Goal: Check status: Check status

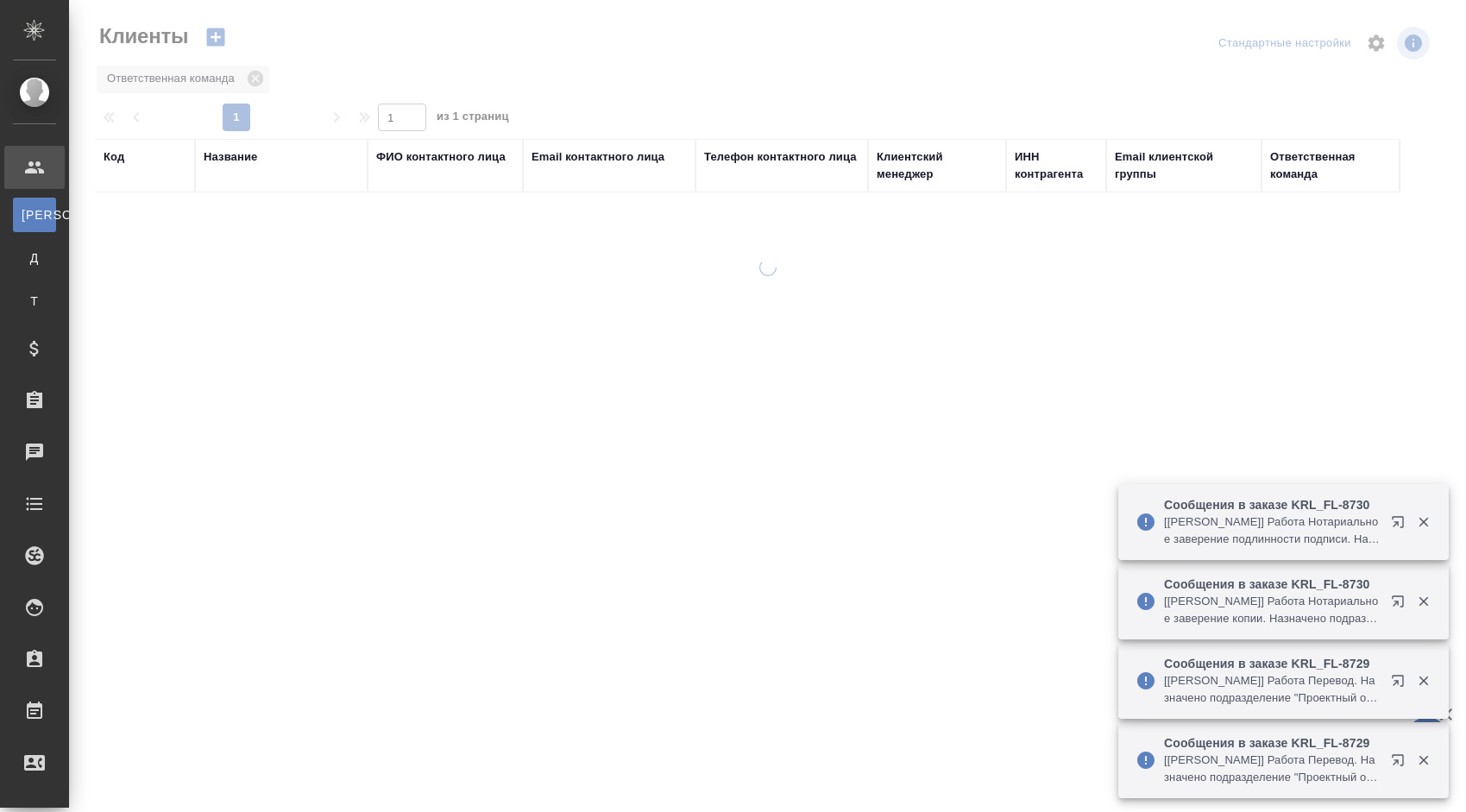
select select "RU"
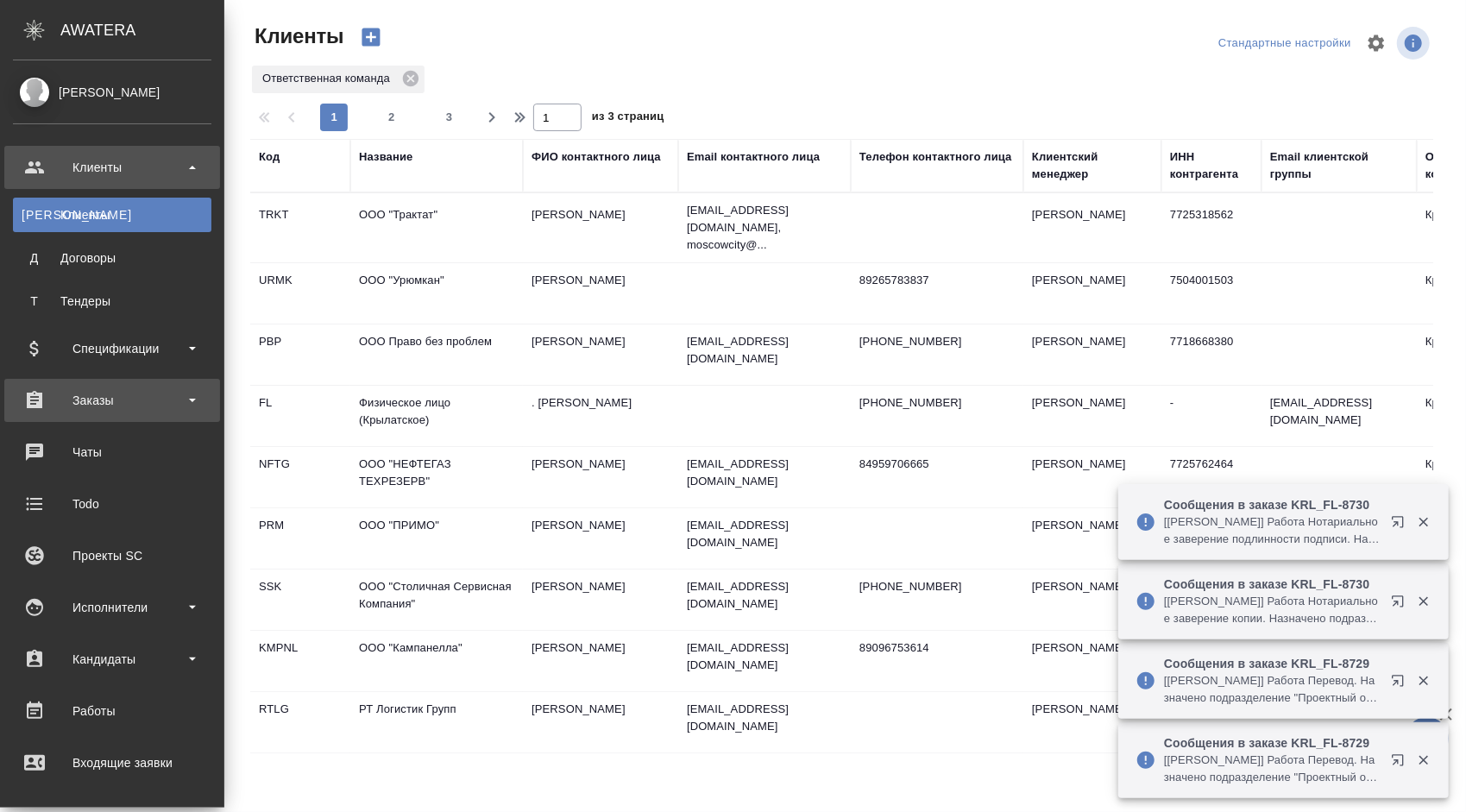
click at [168, 413] on div "Заказы" at bounding box center [113, 399] width 199 height 26
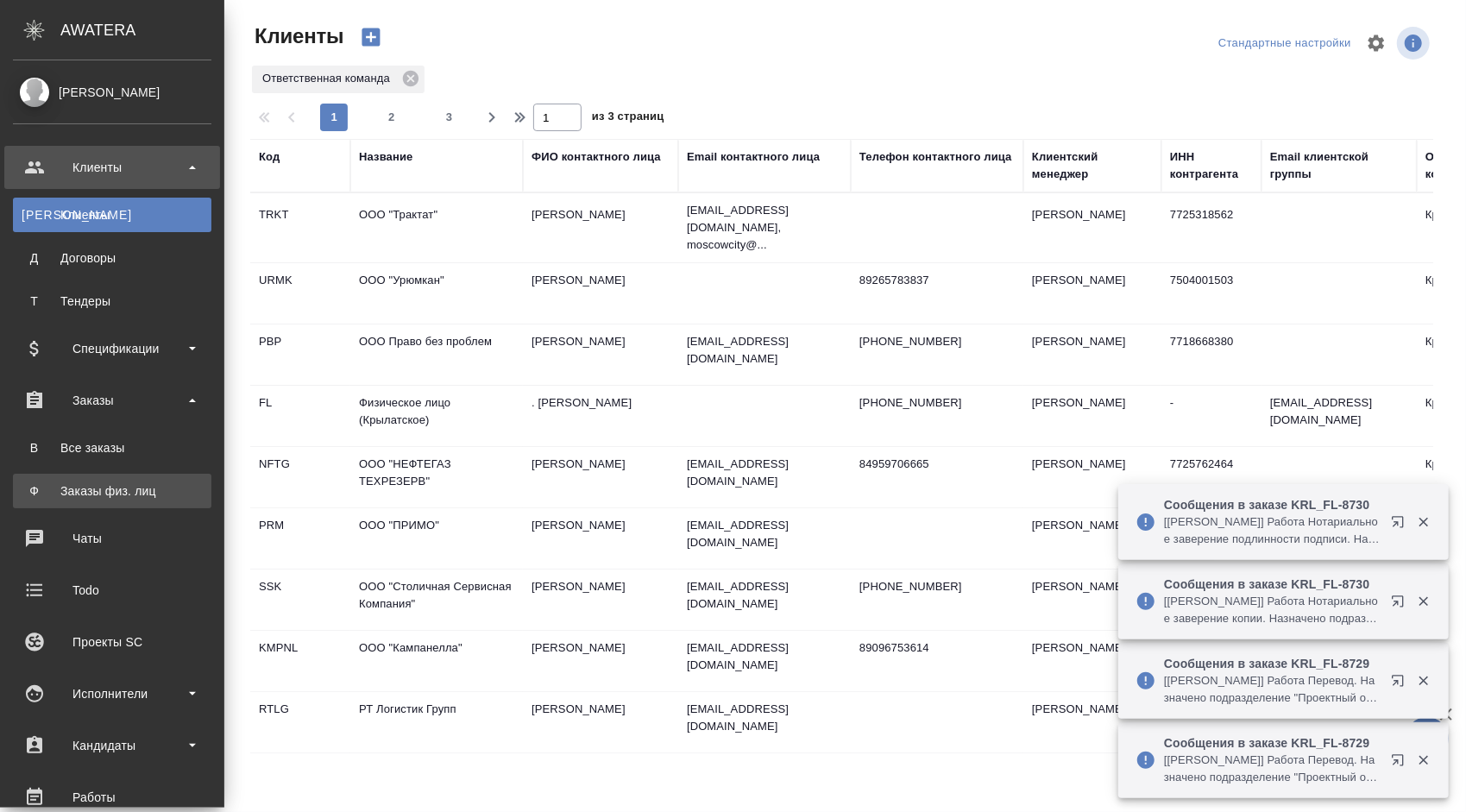
click at [144, 492] on div "Заказы физ. лиц" at bounding box center [112, 491] width 181 height 17
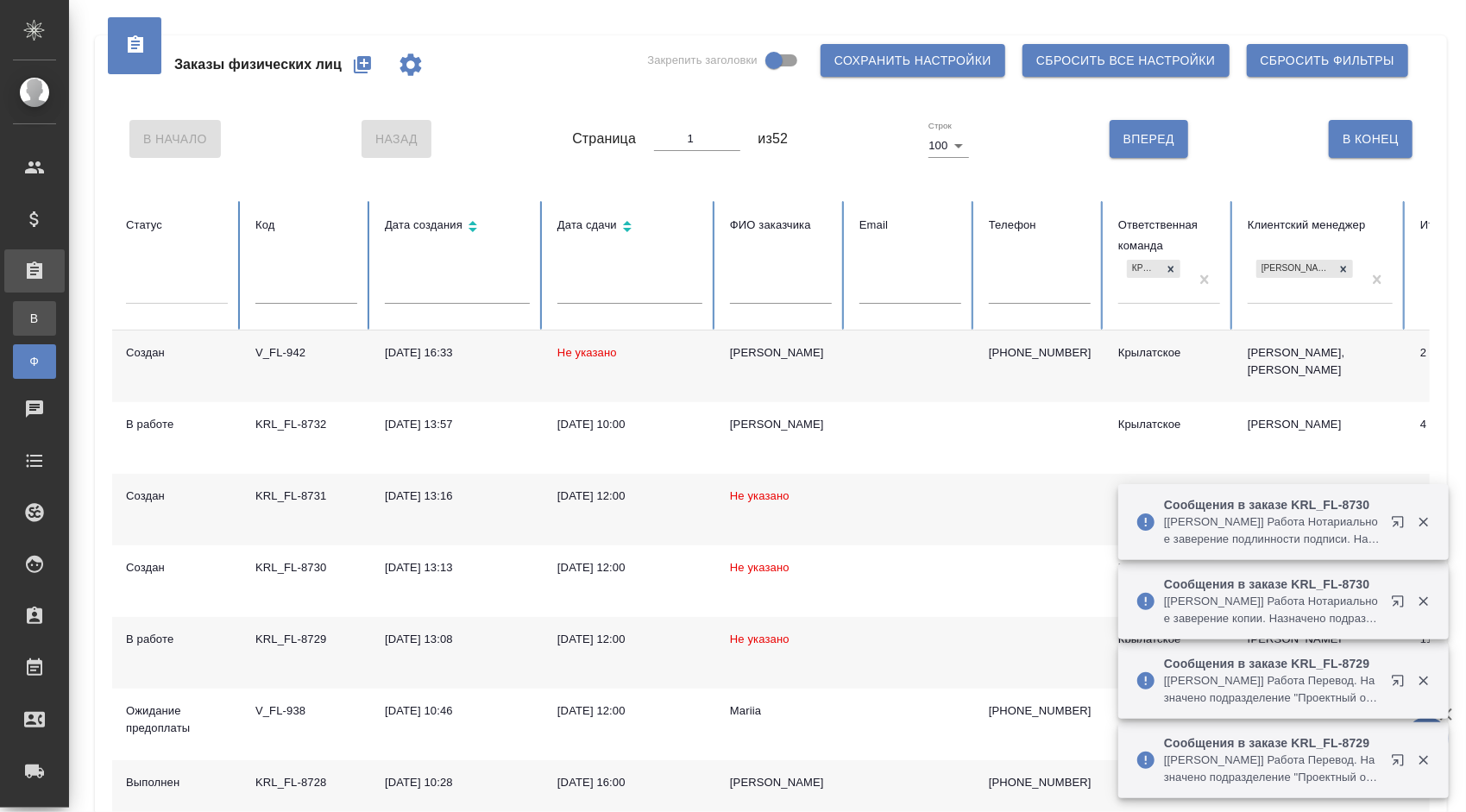
click at [26, 327] on div "Все заказы" at bounding box center [12, 318] width 26 height 17
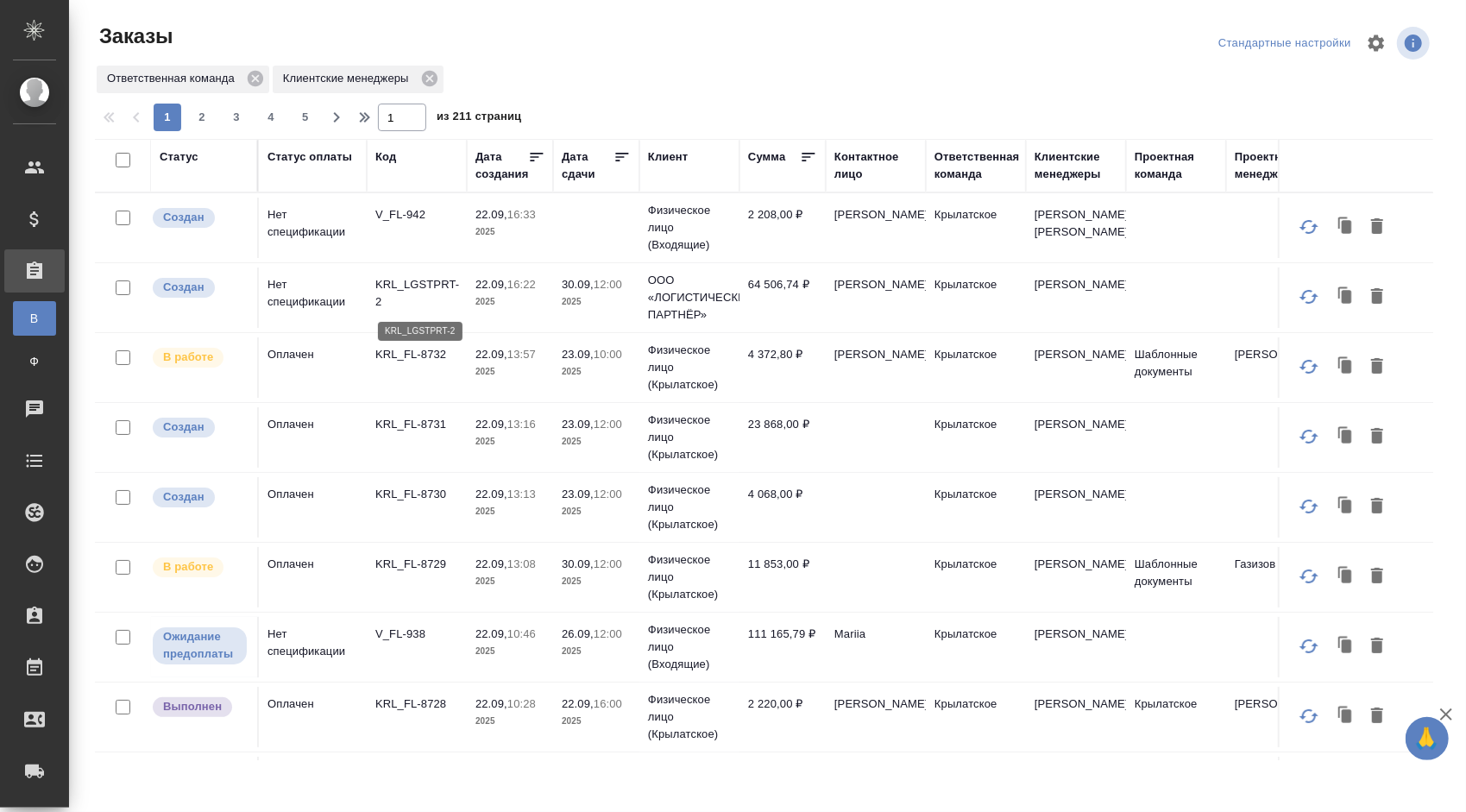
click at [455, 276] on p "KRL_LGSTPRT-2" at bounding box center [417, 293] width 83 height 34
click at [638, 32] on div at bounding box center [770, 44] width 450 height 42
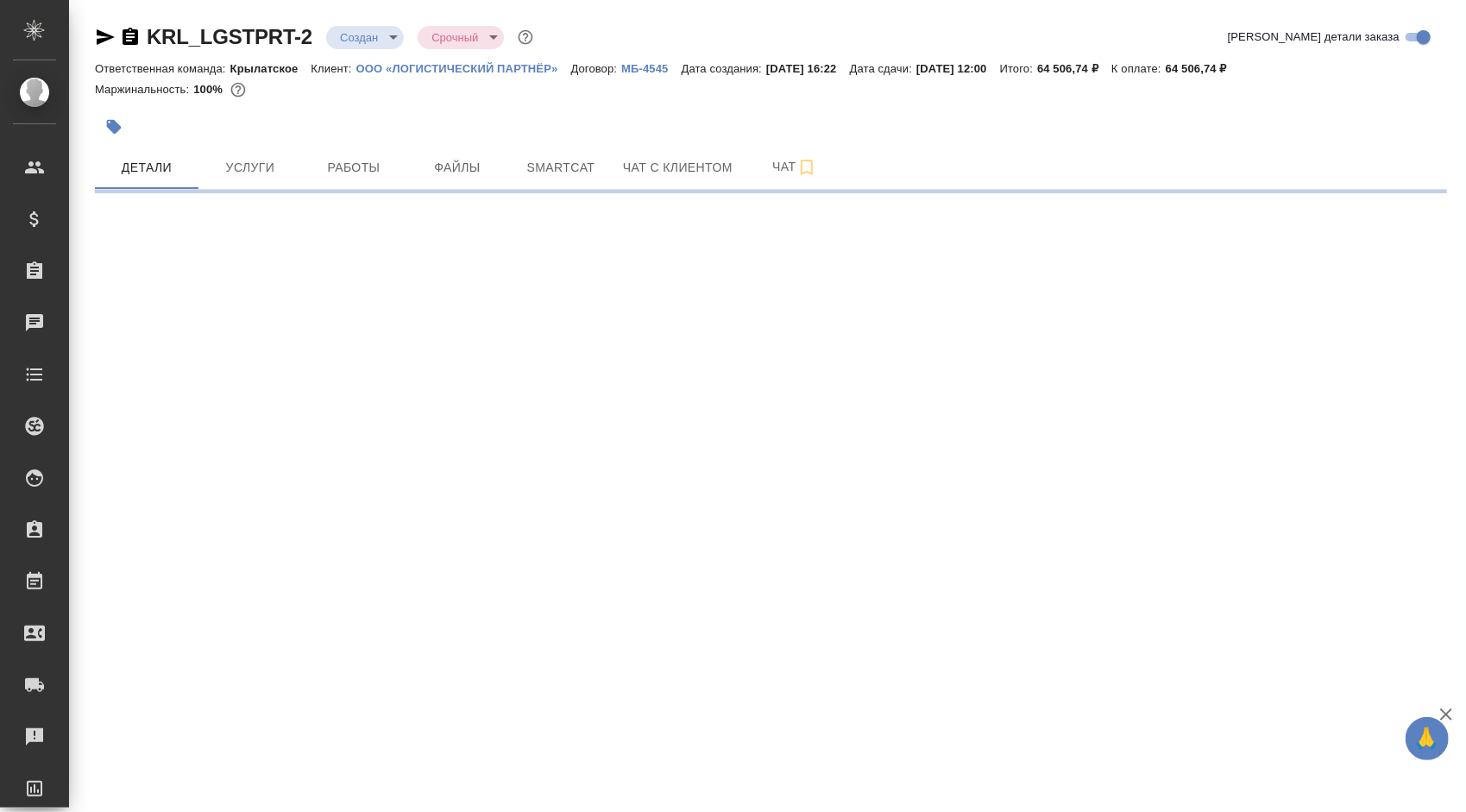
select select "RU"
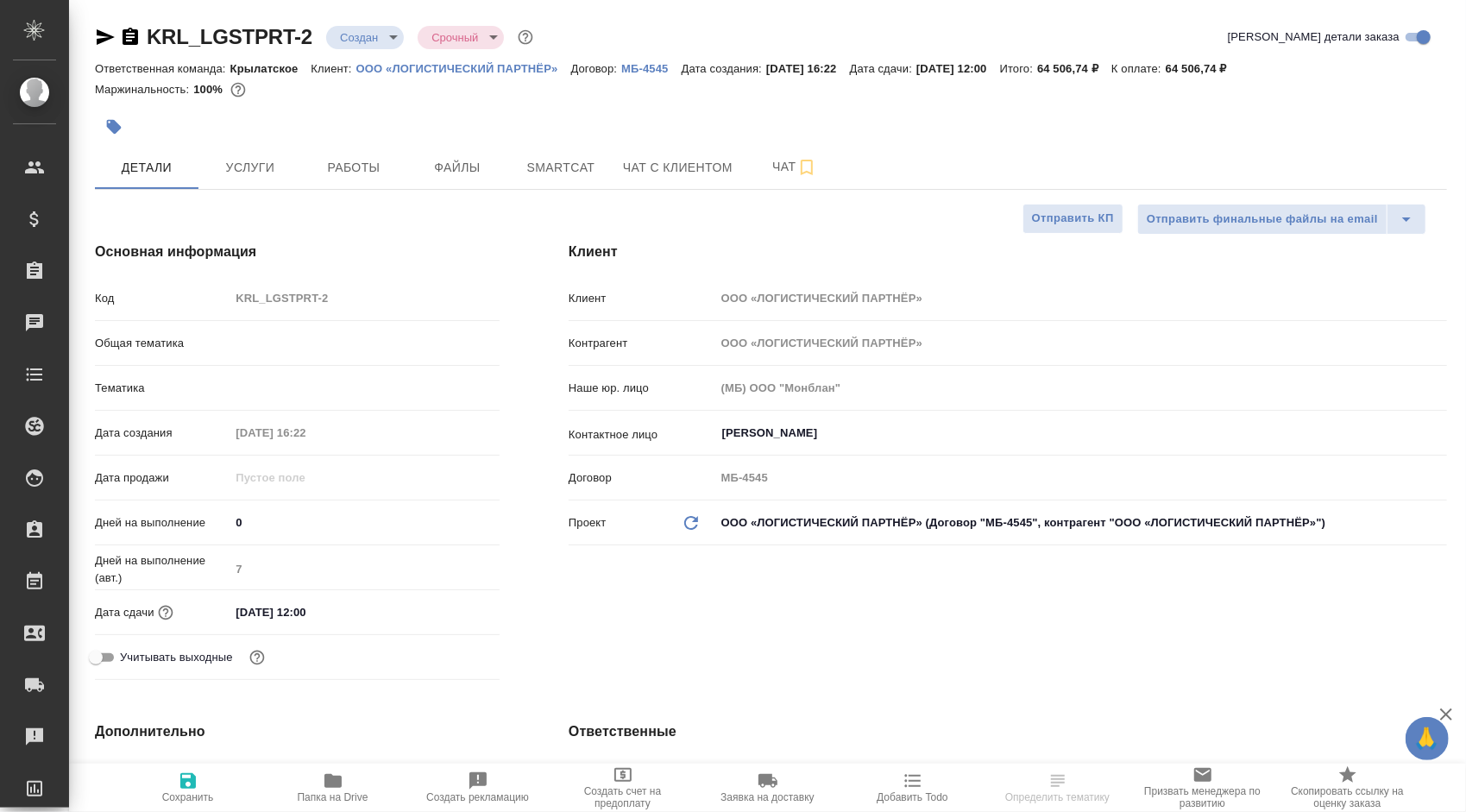
type textarea "x"
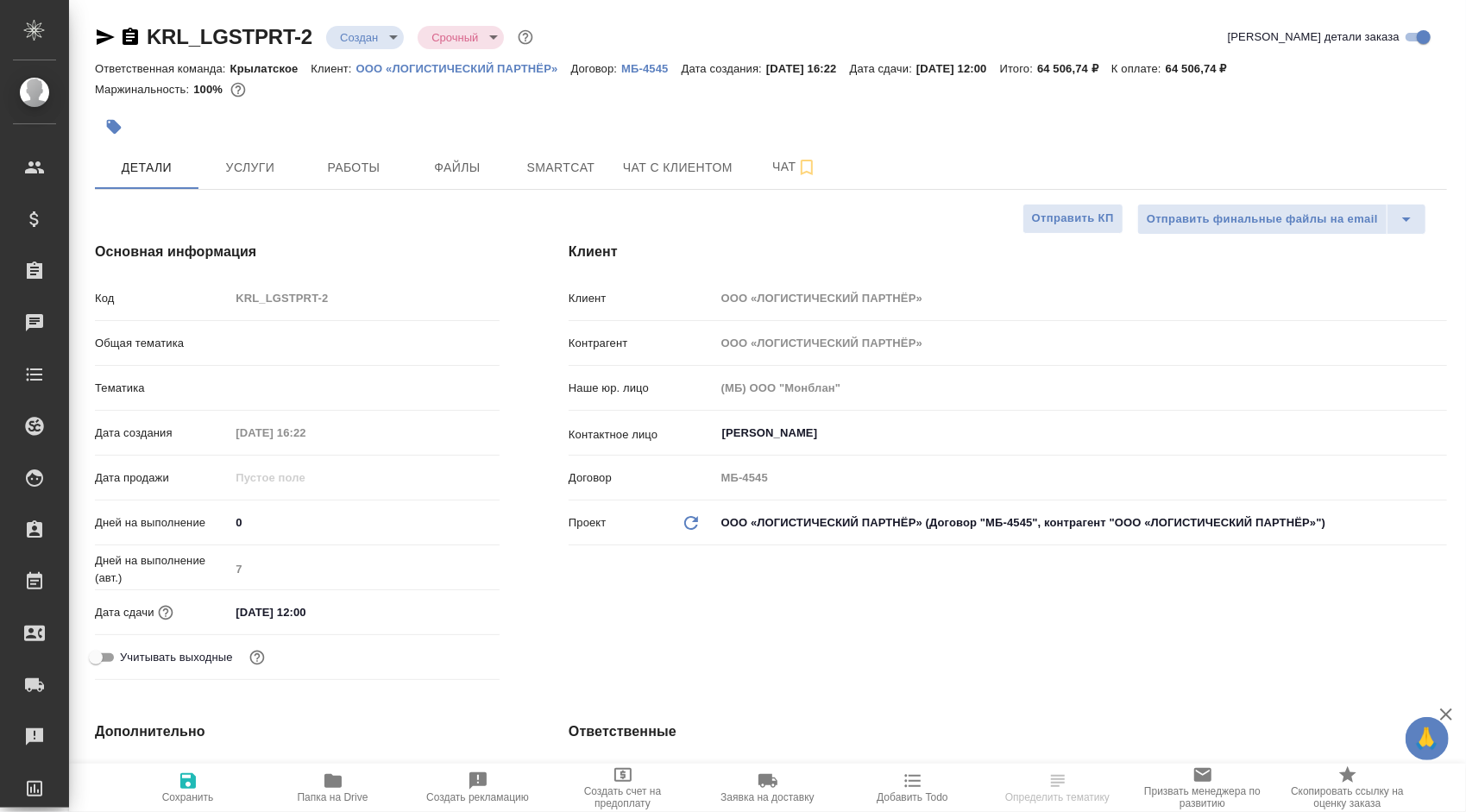
type textarea "x"
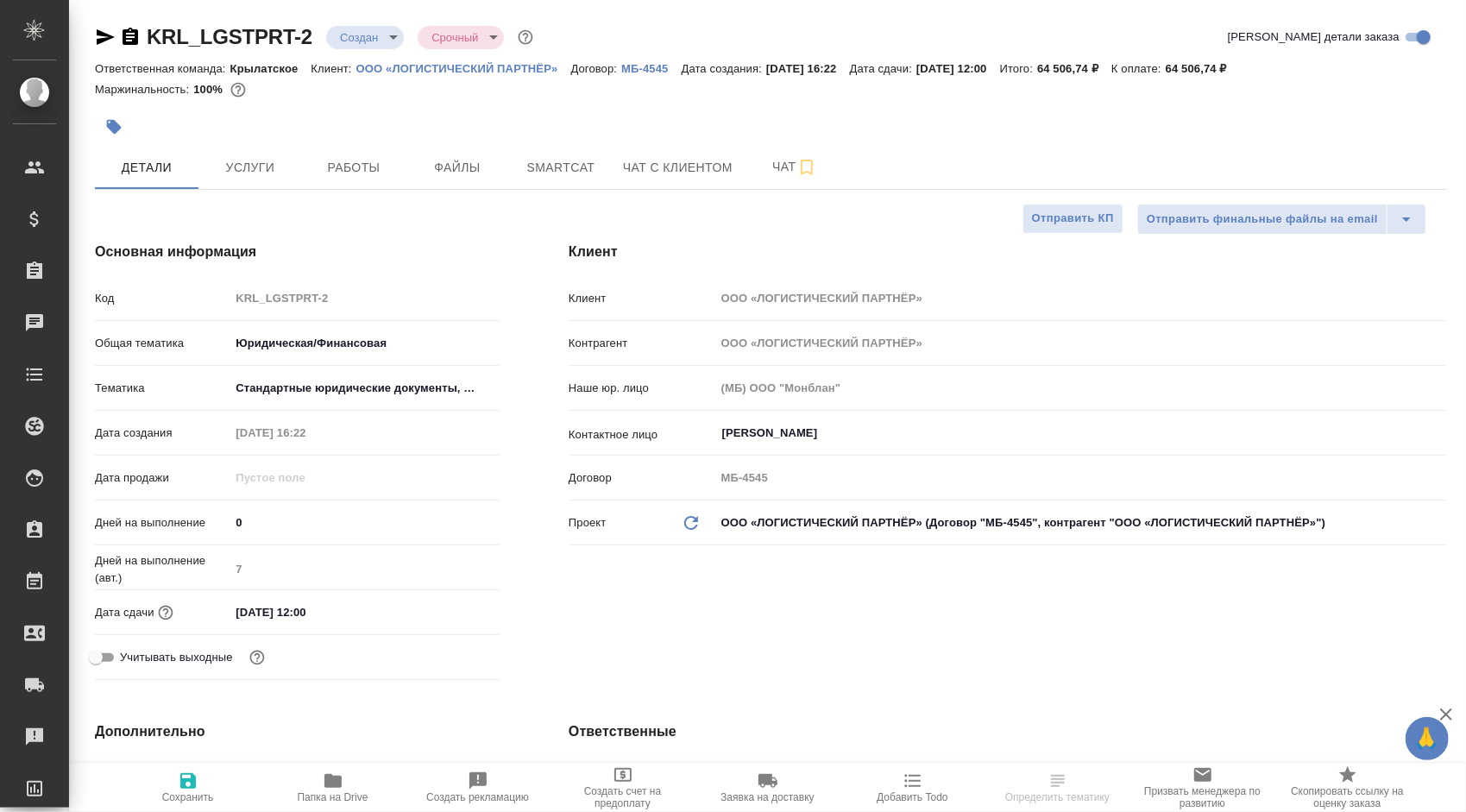
type textarea "x"
select select "RU"
type textarea "x"
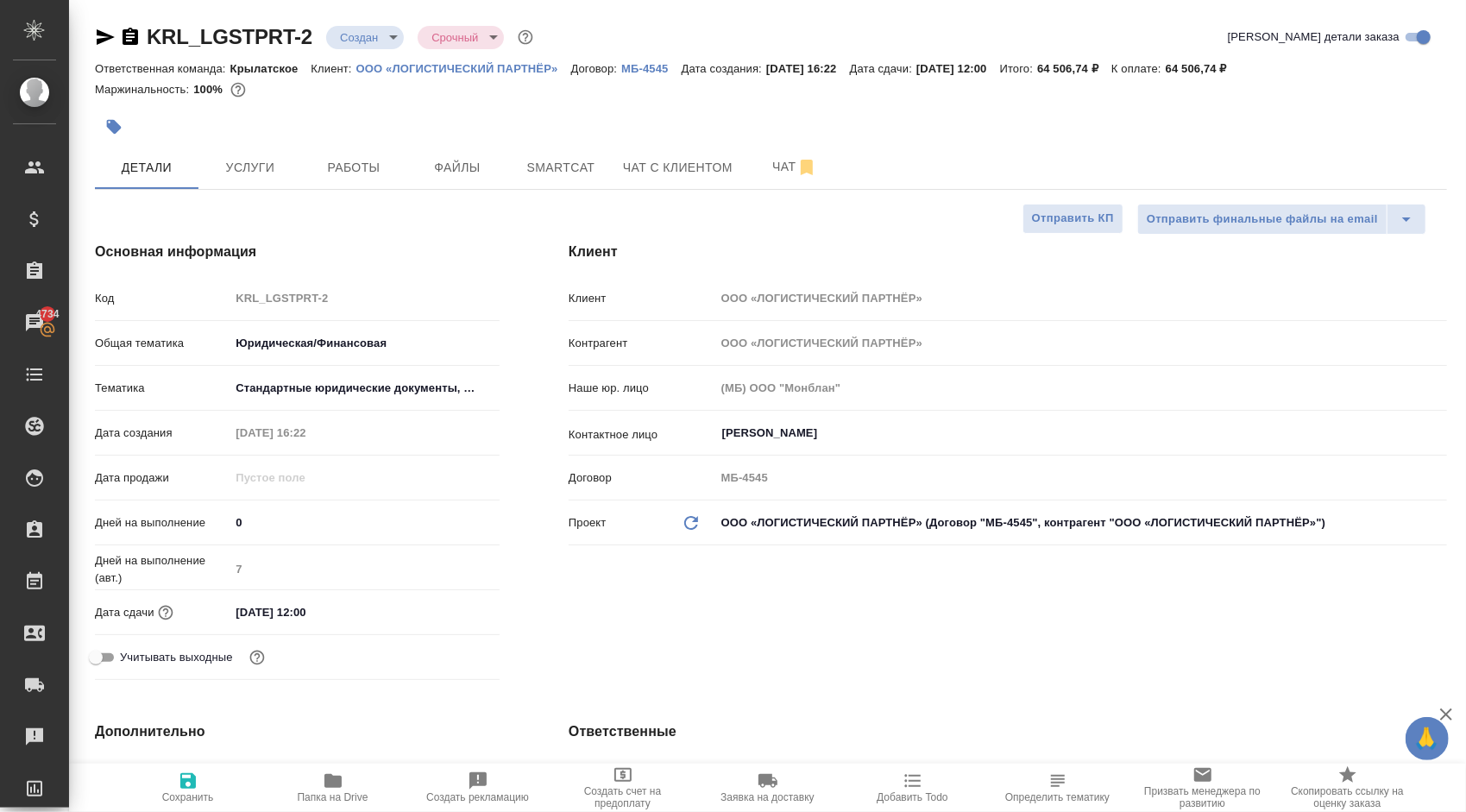
type textarea "x"
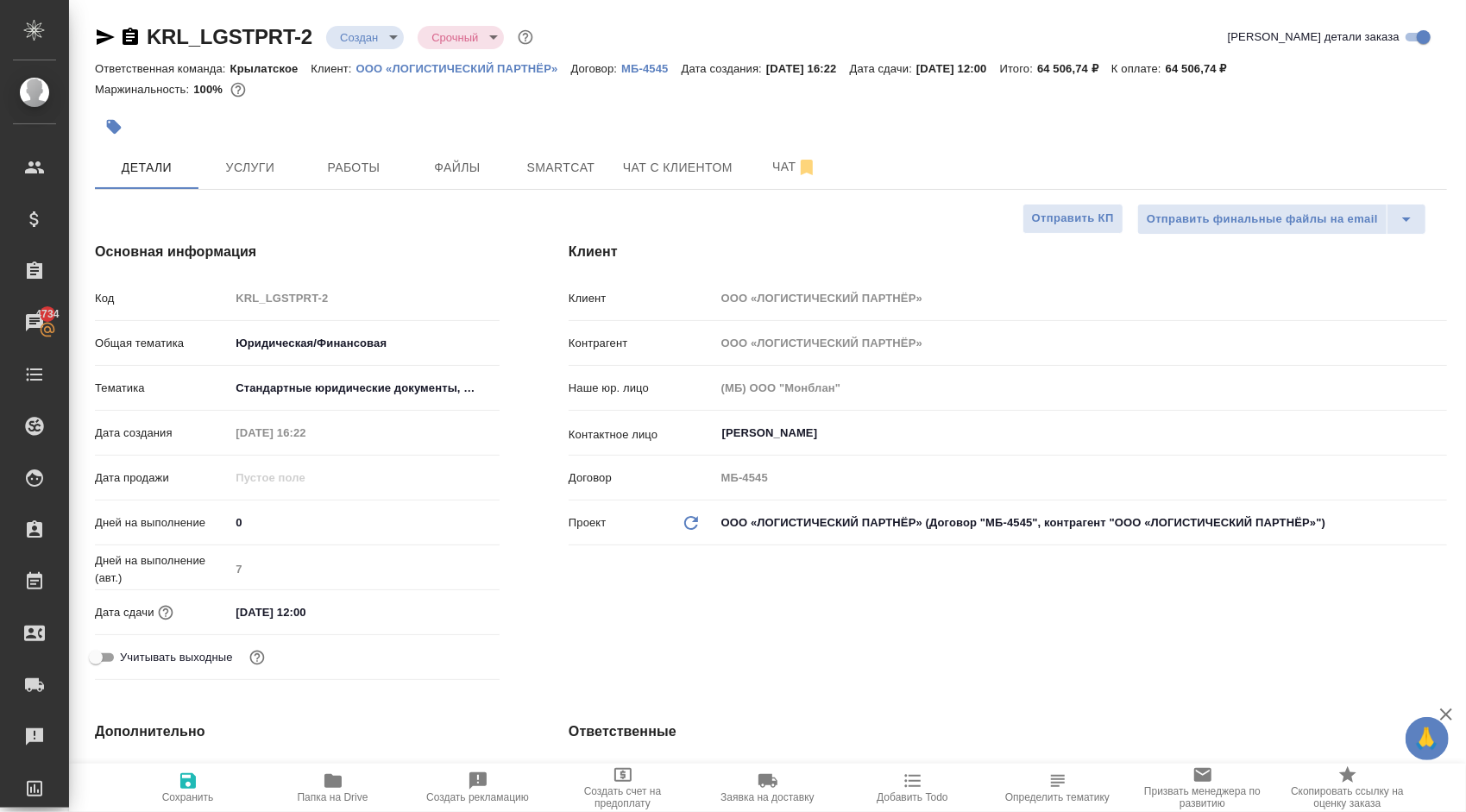
type textarea "x"
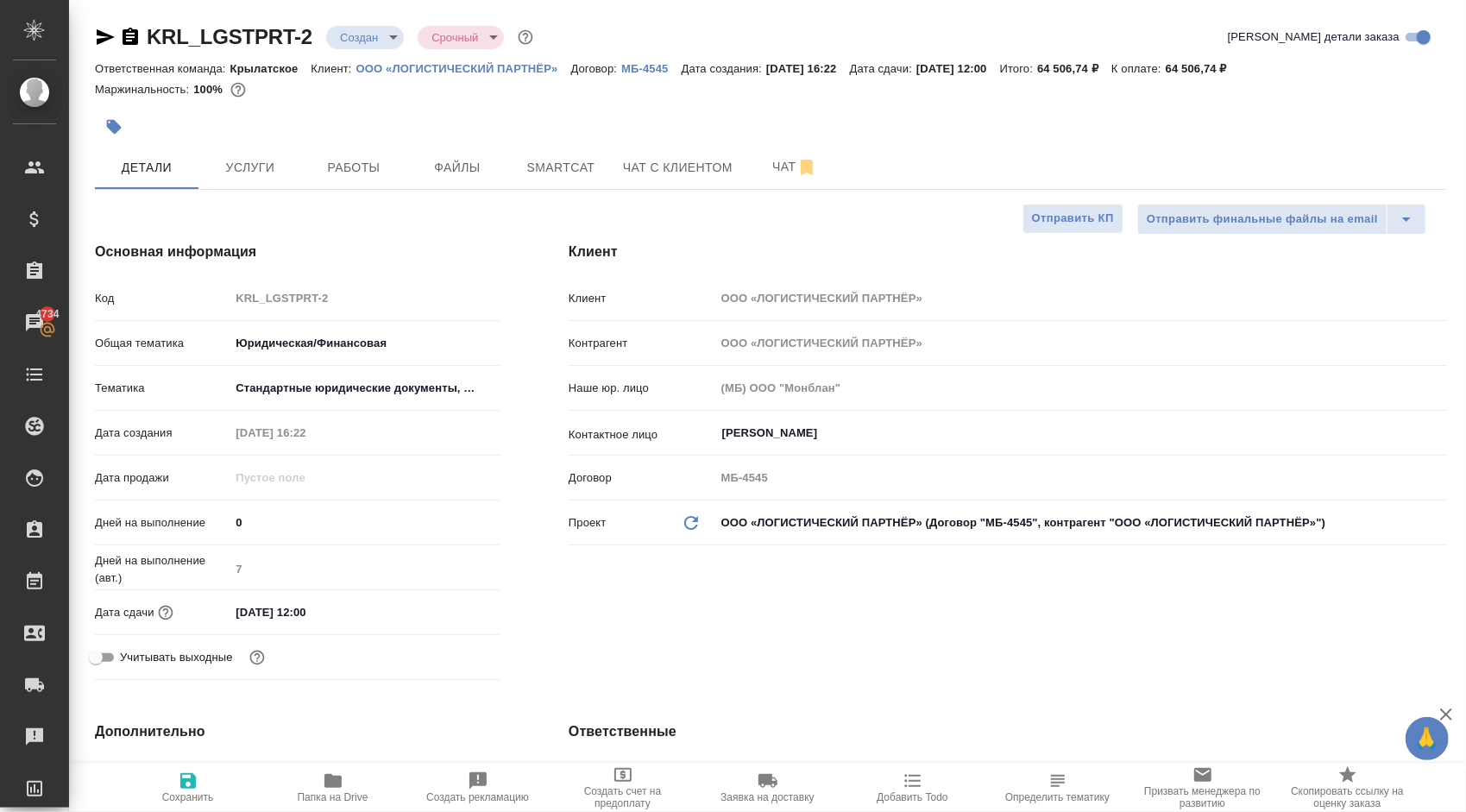
type textarea "x"
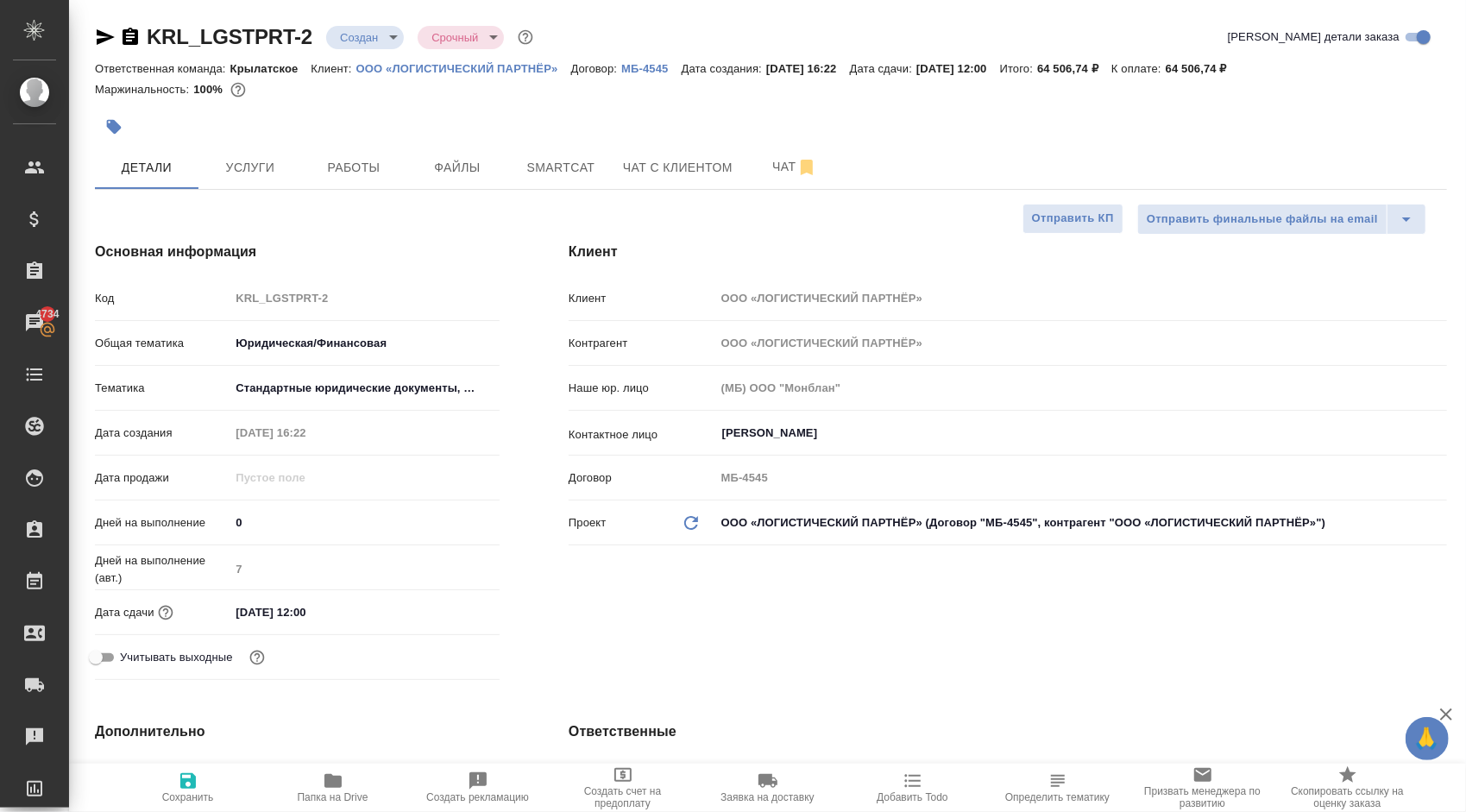
type textarea "x"
click at [103, 36] on icon "button" at bounding box center [105, 37] width 18 height 15
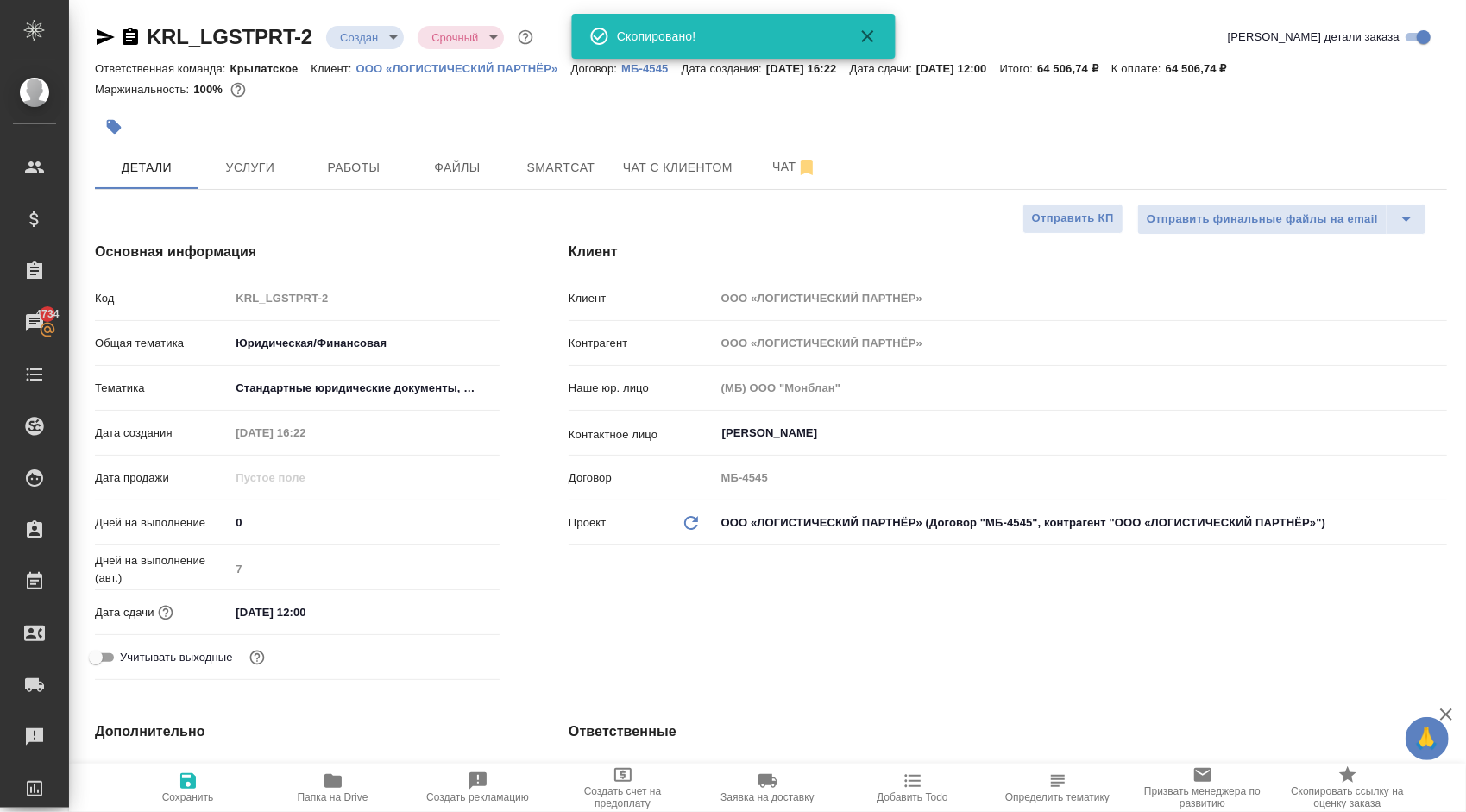
type textarea "x"
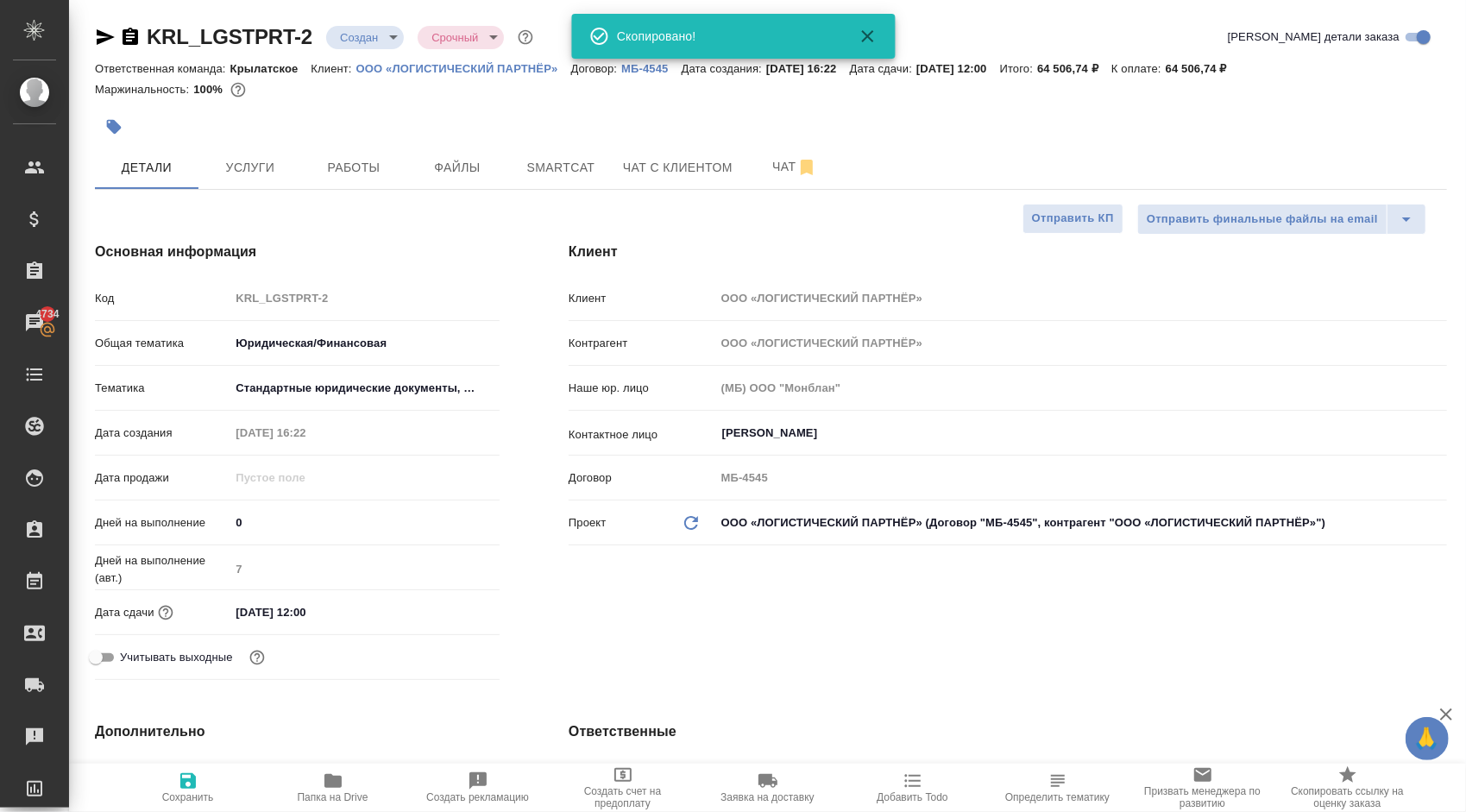
type textarea "x"
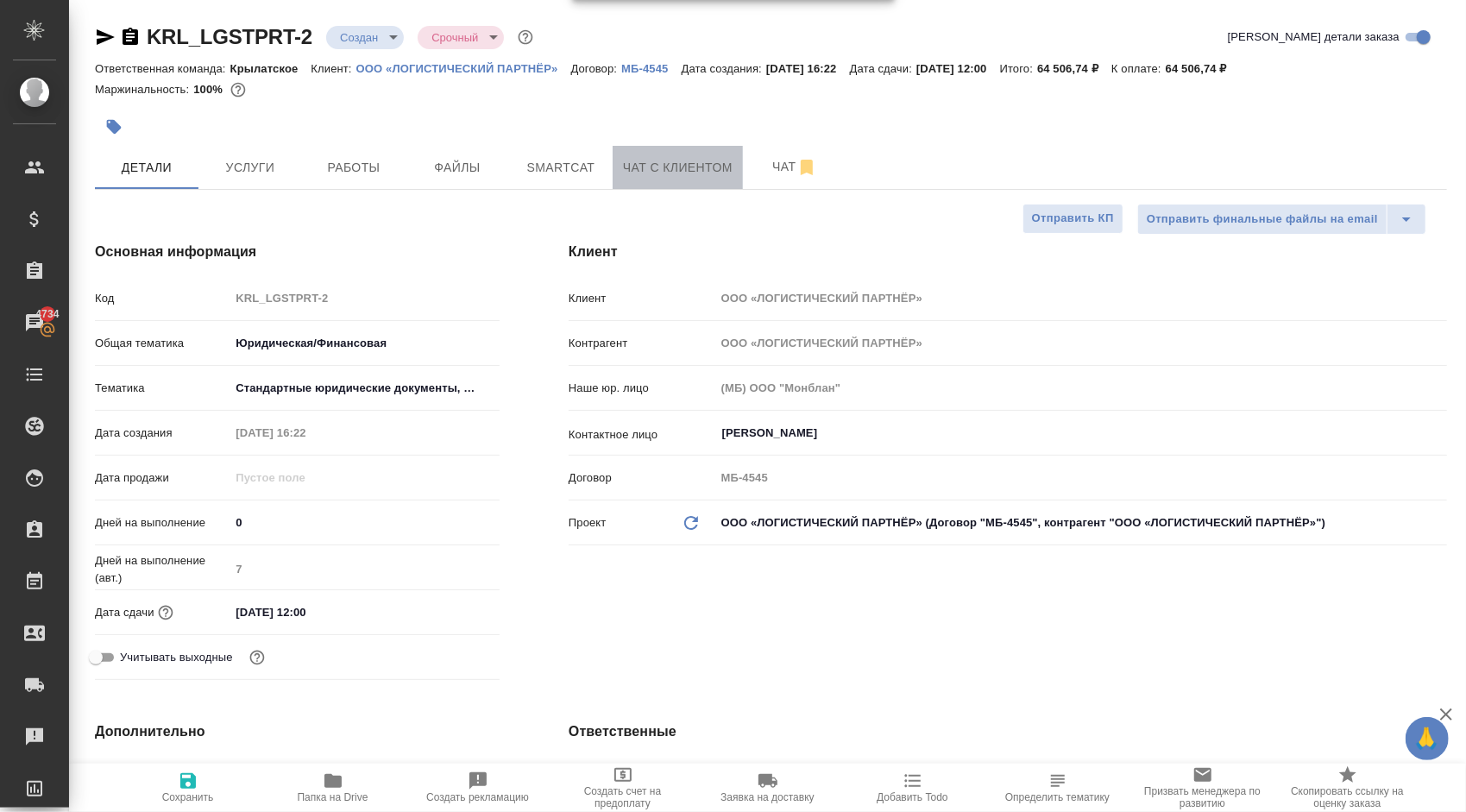
click at [657, 170] on span "Чат с клиентом" at bounding box center [678, 168] width 110 height 22
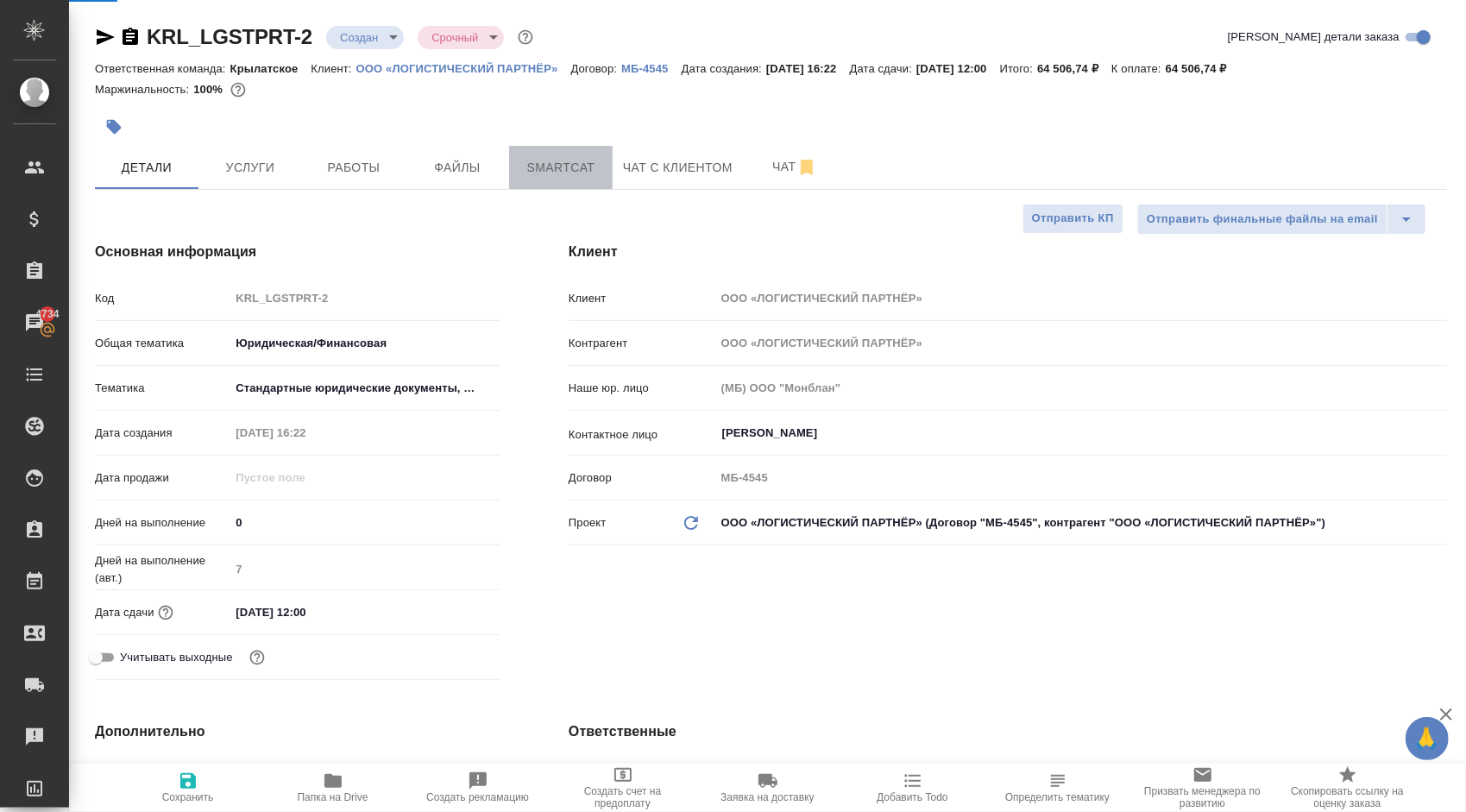
click at [523, 171] on span "Smartcat" at bounding box center [561, 168] width 83 height 22
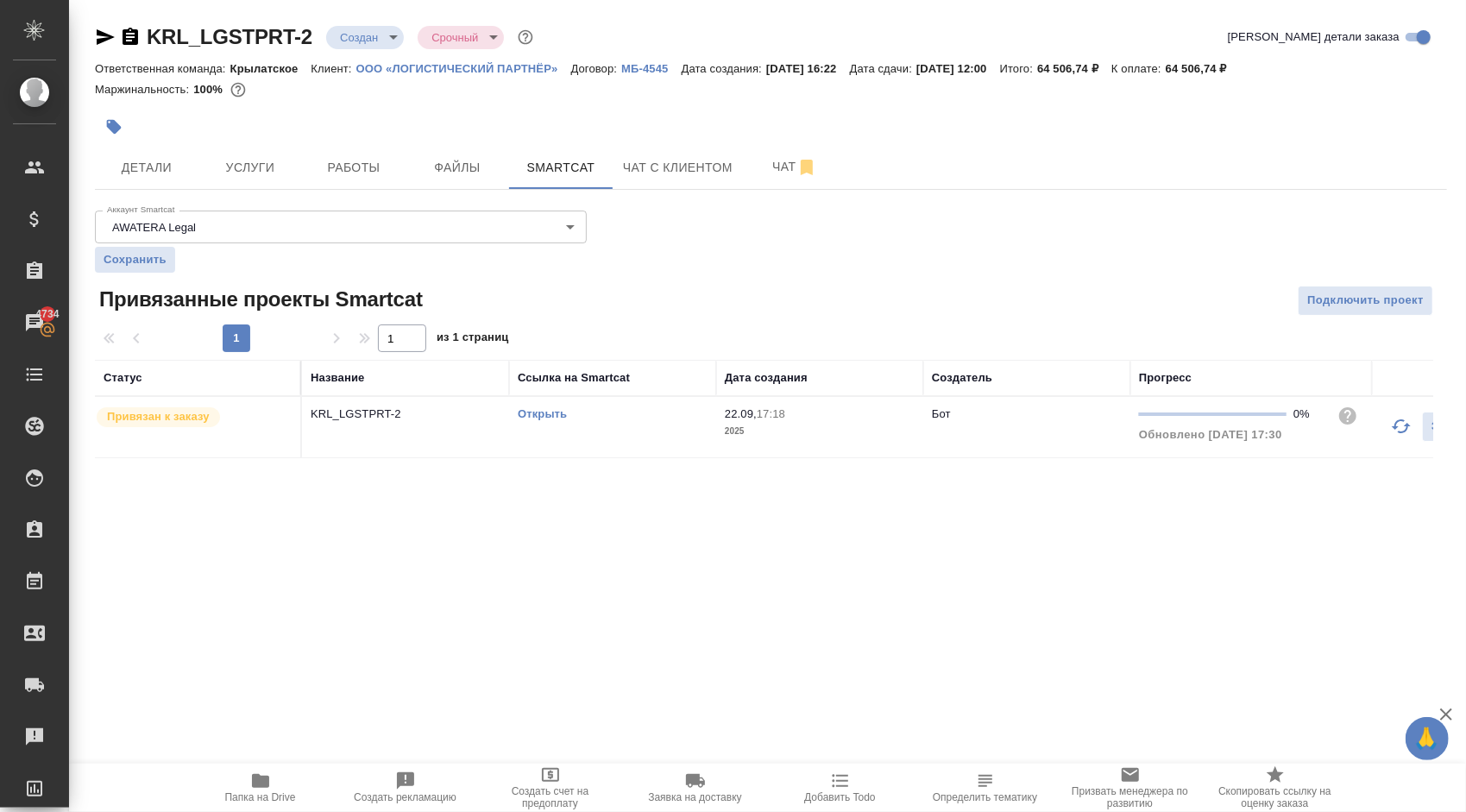
click at [542, 409] on link "Открыть" at bounding box center [542, 414] width 49 height 13
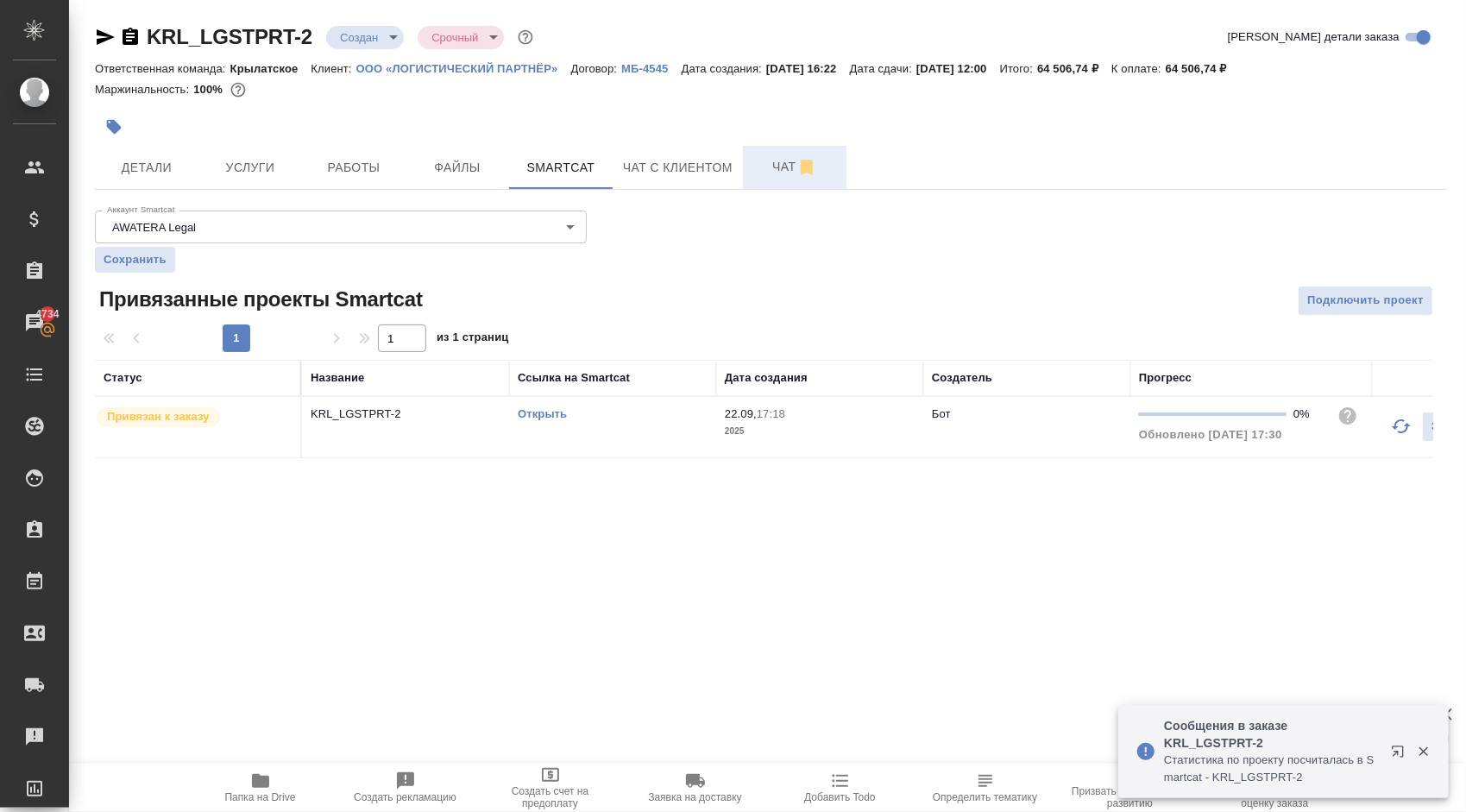
click at [789, 183] on button "Чат" at bounding box center [794, 168] width 103 height 44
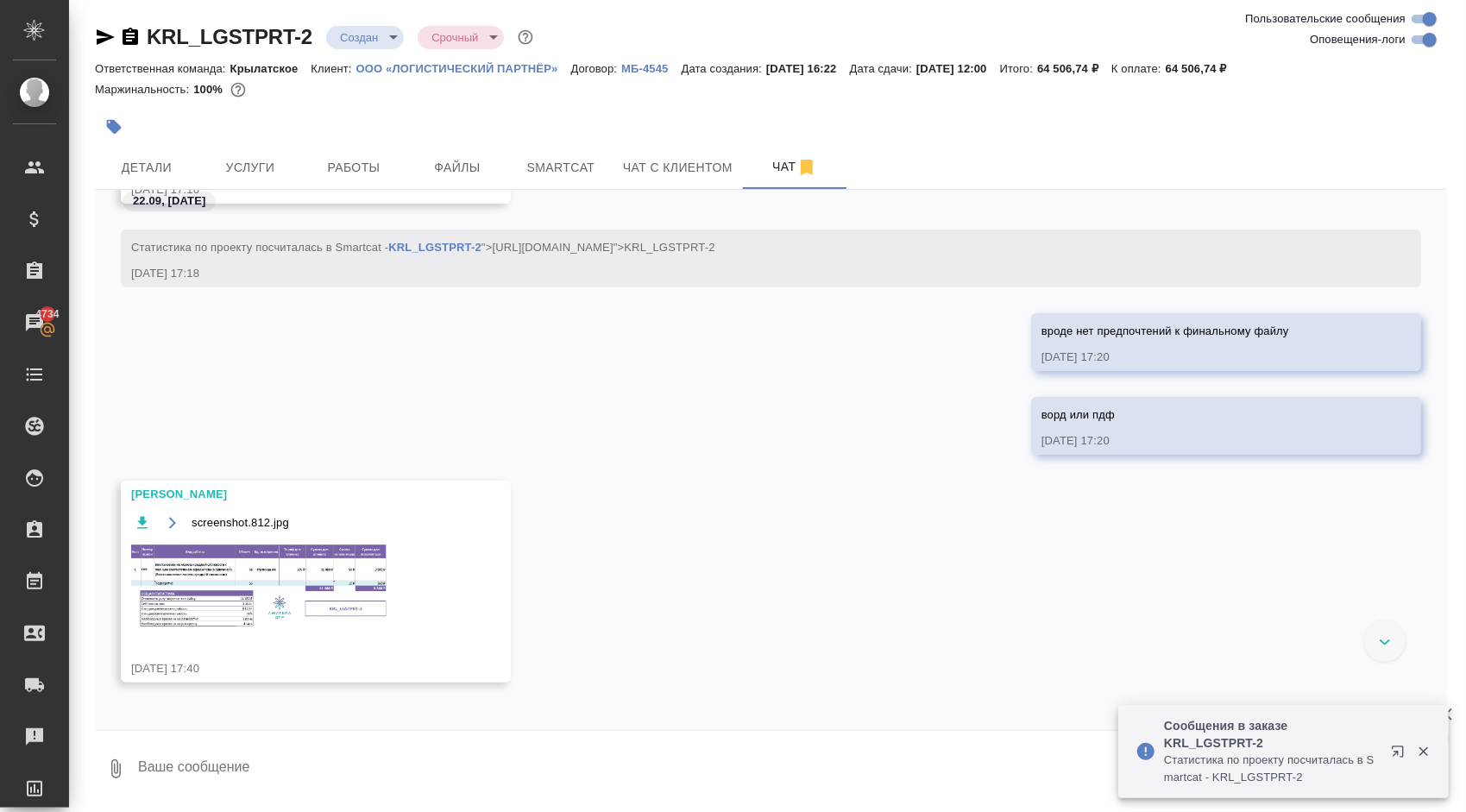
scroll to position [603, 0]
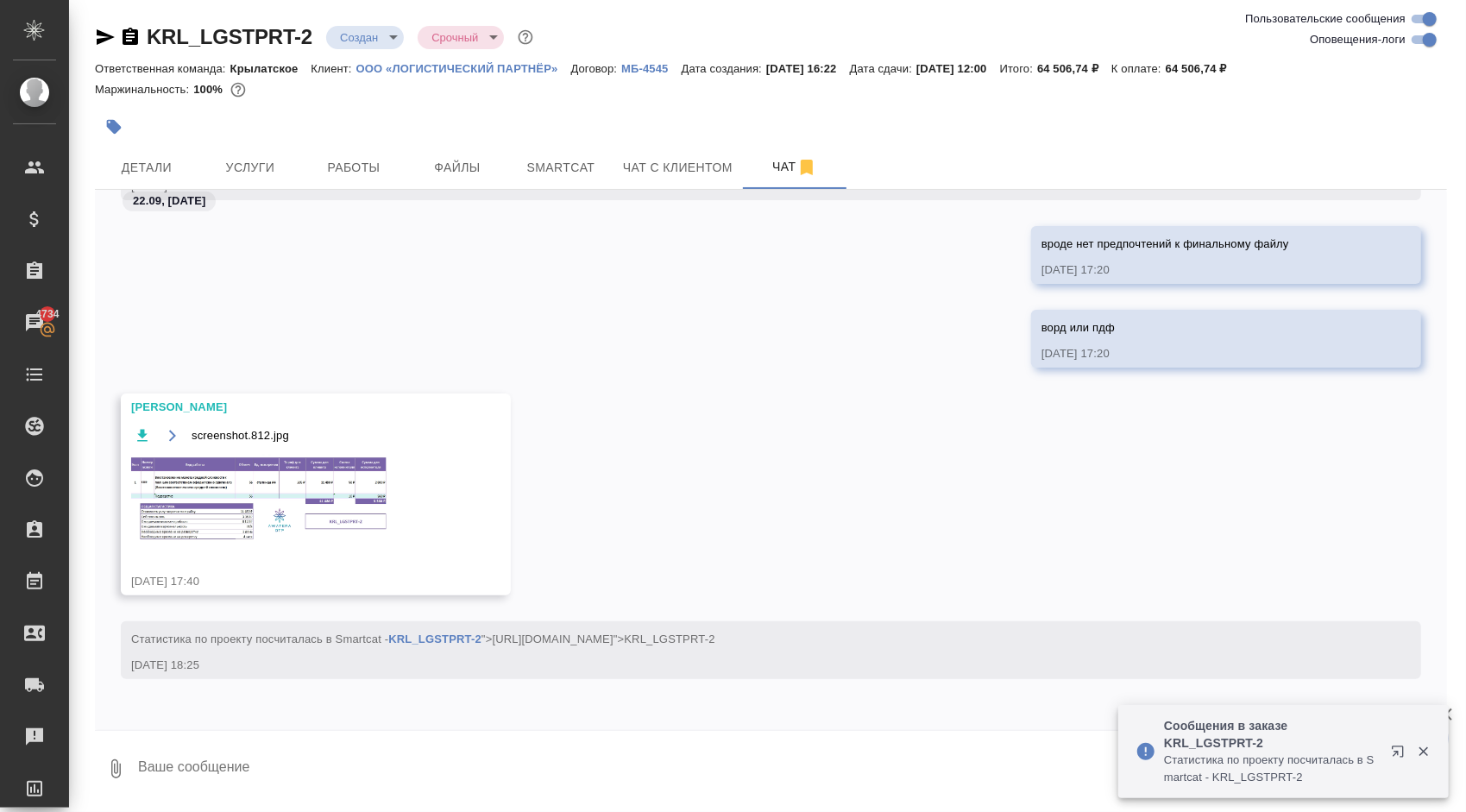
click at [389, 473] on img at bounding box center [261, 498] width 259 height 88
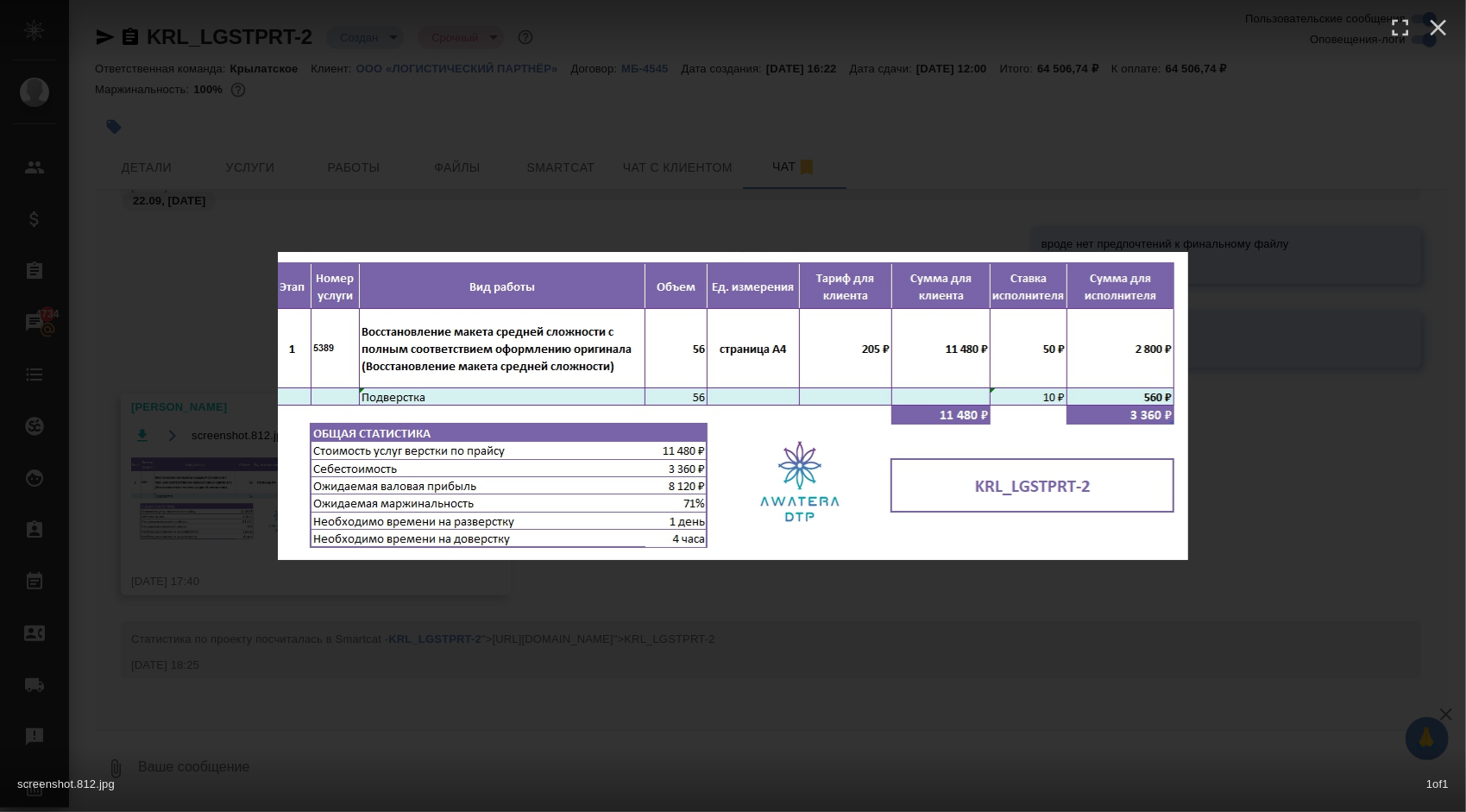
click at [709, 590] on div "screenshot.812.jpg 1 of 1" at bounding box center [733, 406] width 1466 height 812
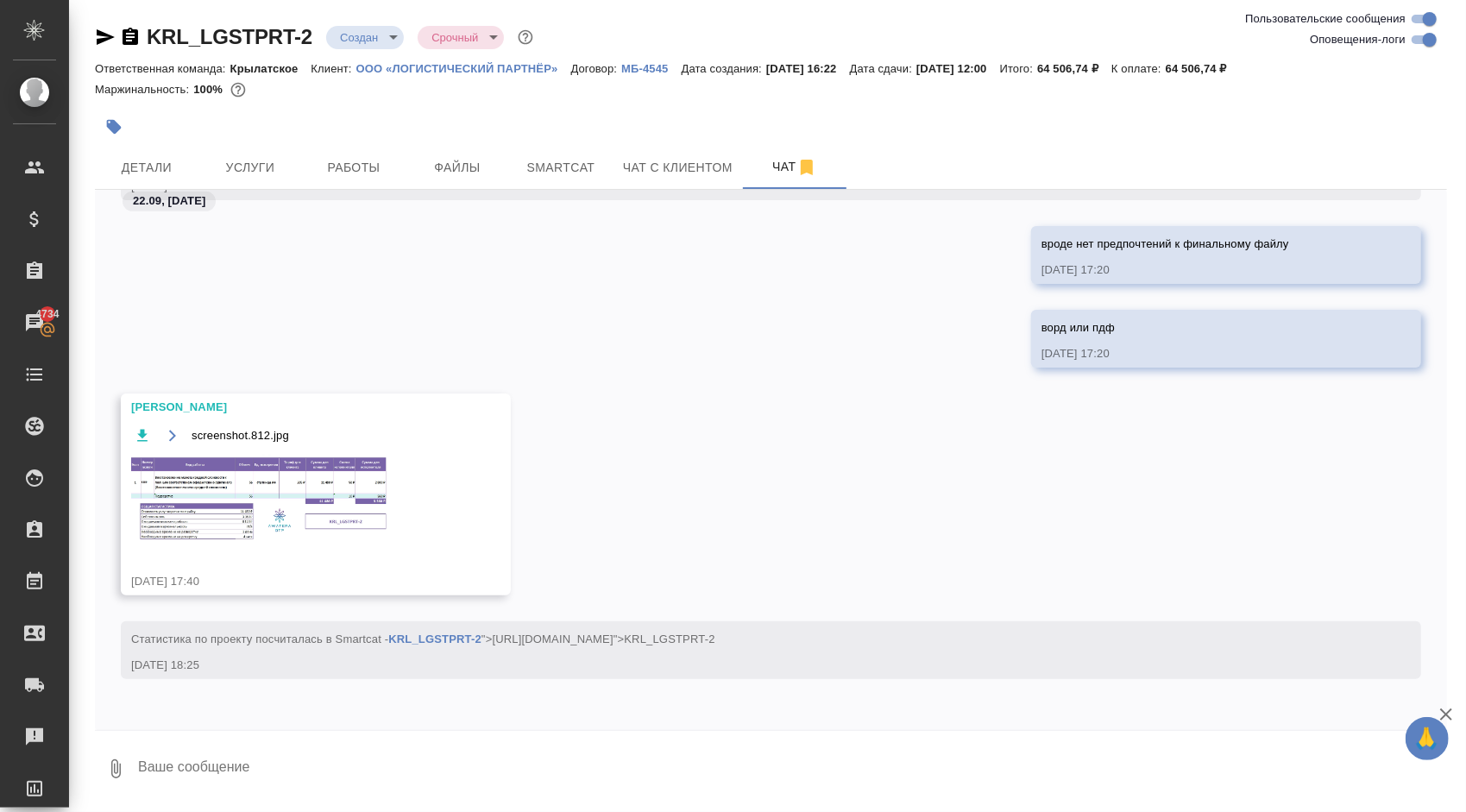
click at [271, 488] on img at bounding box center [261, 498] width 259 height 88
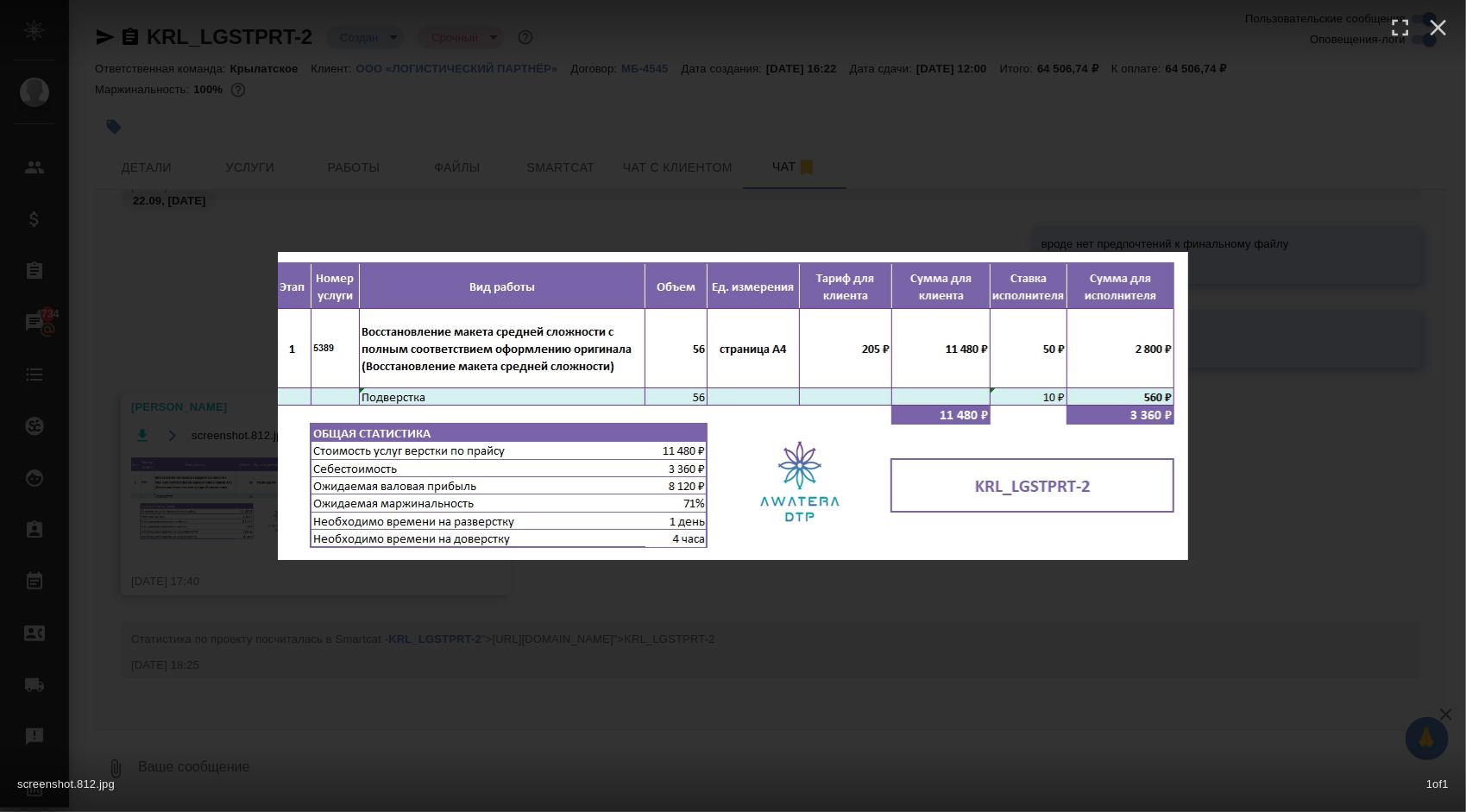
click at [523, 538] on img at bounding box center [733, 405] width 910 height 308
click at [541, 196] on div "screenshot.812.jpg 1 of 1" at bounding box center [733, 406] width 1466 height 812
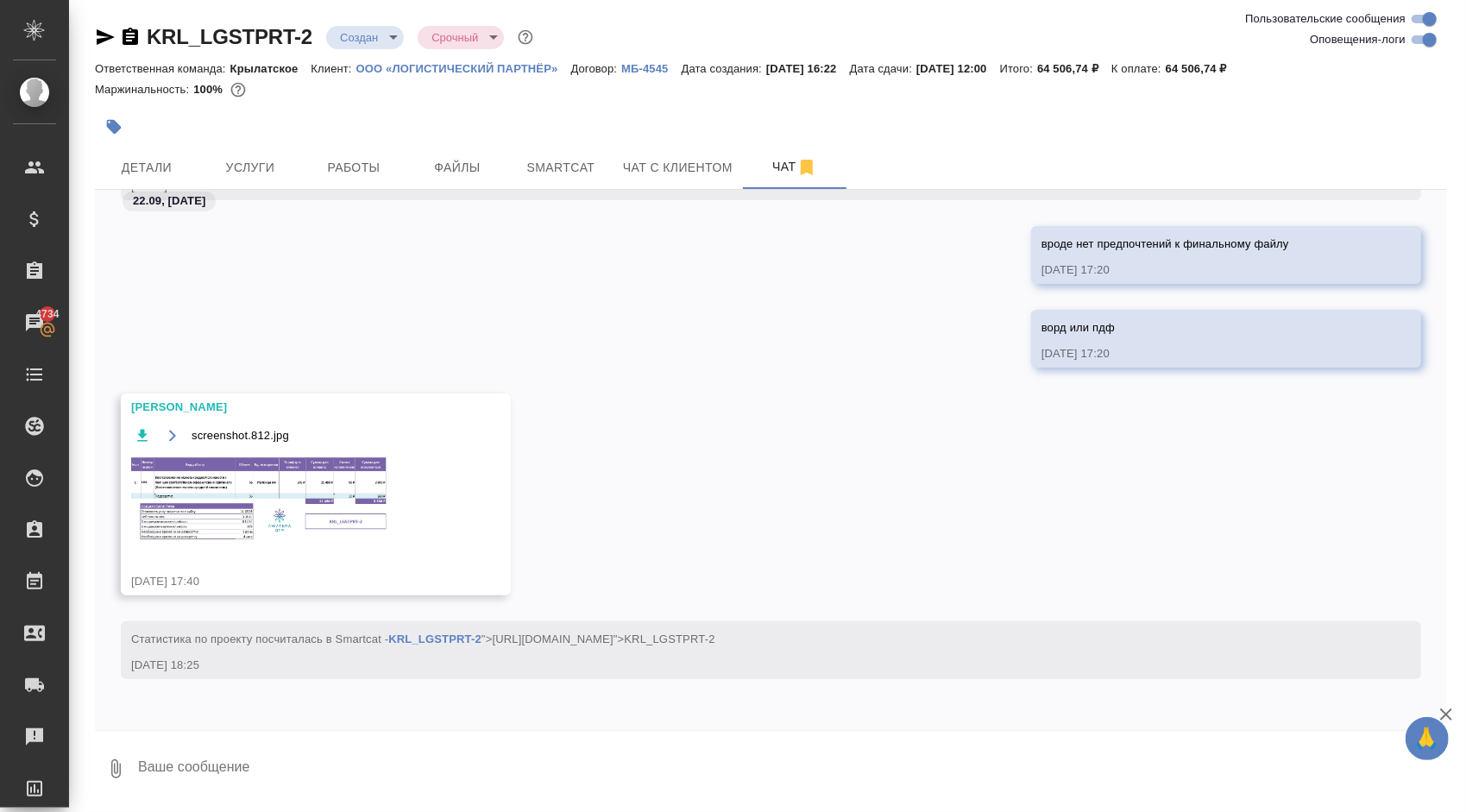
click at [119, 124] on icon "button" at bounding box center [114, 127] width 17 height 17
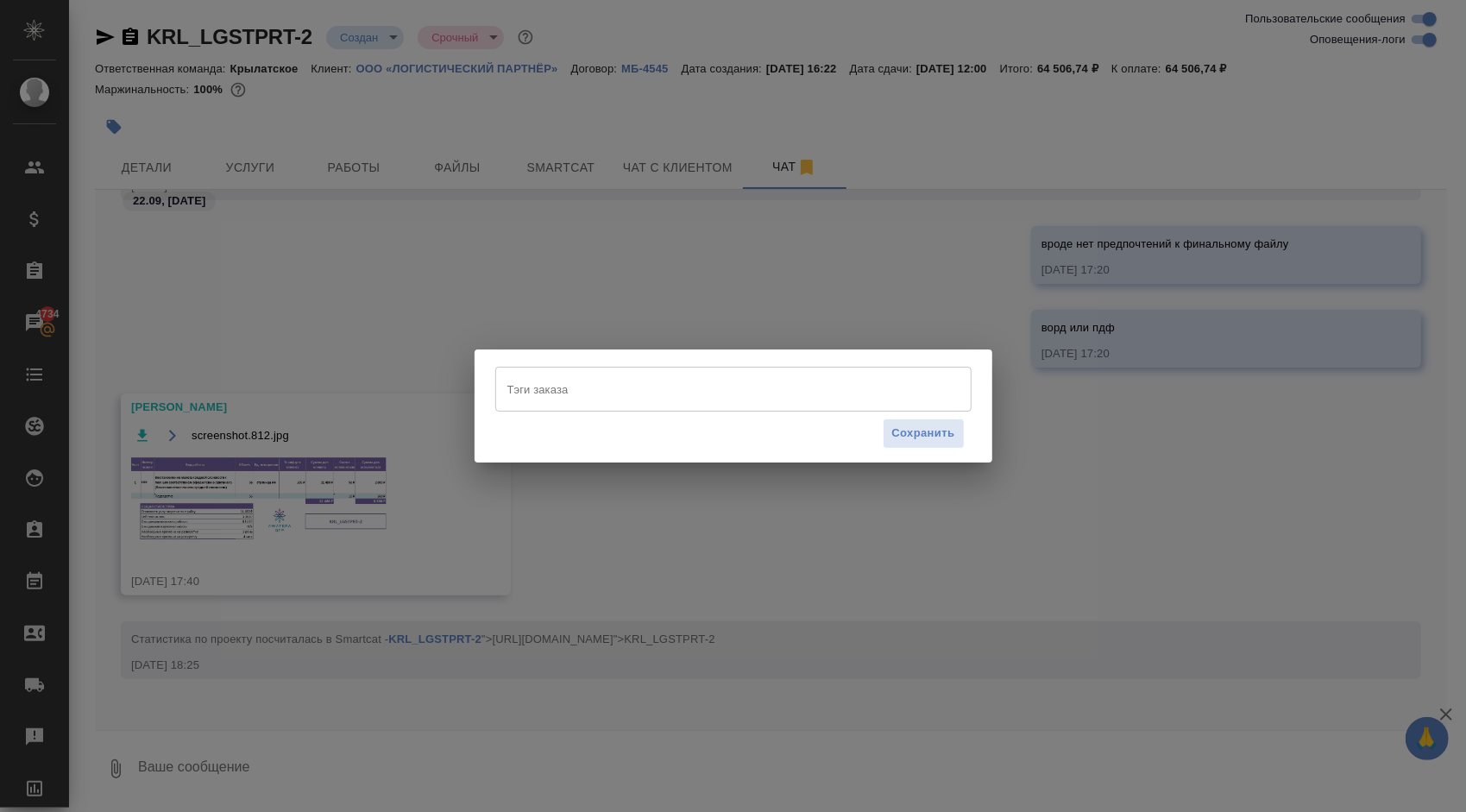
click at [622, 397] on input "Тэги заказа" at bounding box center [717, 389] width 428 height 29
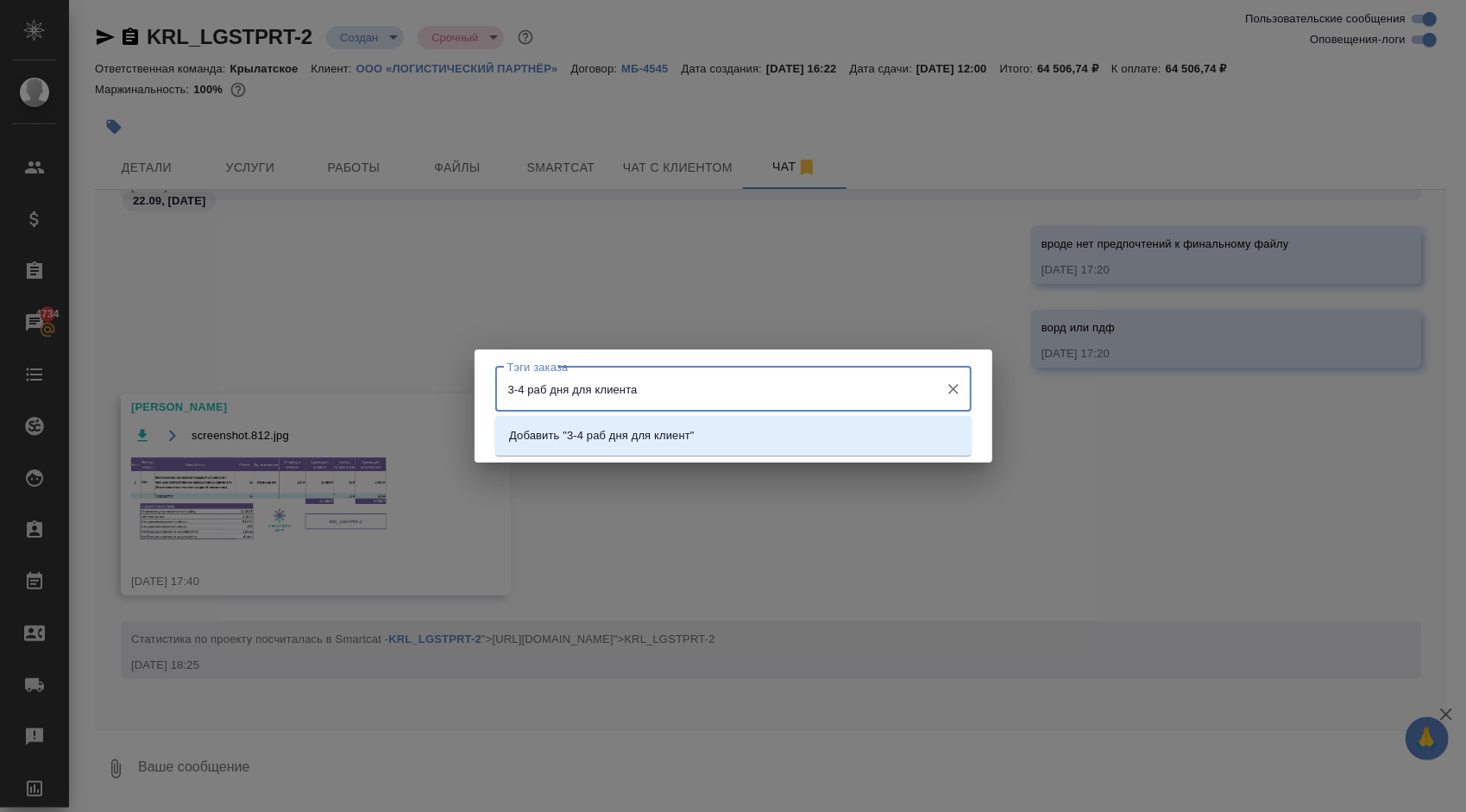
type input "3-4 раб дня для клиента"
click at [655, 437] on p "Добавить "3-4 раб дня для клиента "" at bounding box center [606, 435] width 194 height 17
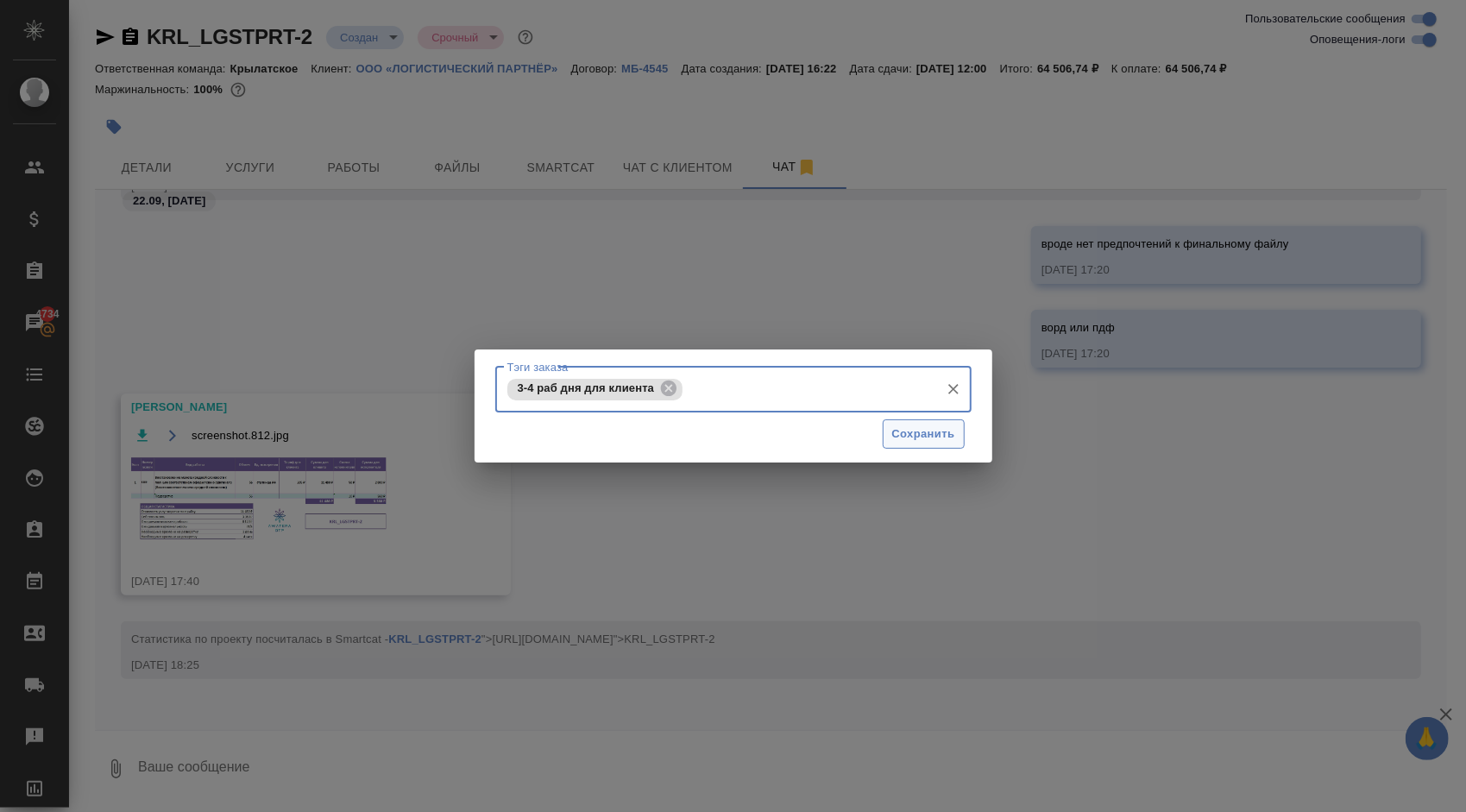
click at [916, 420] on button "Сохранить" at bounding box center [924, 434] width 82 height 30
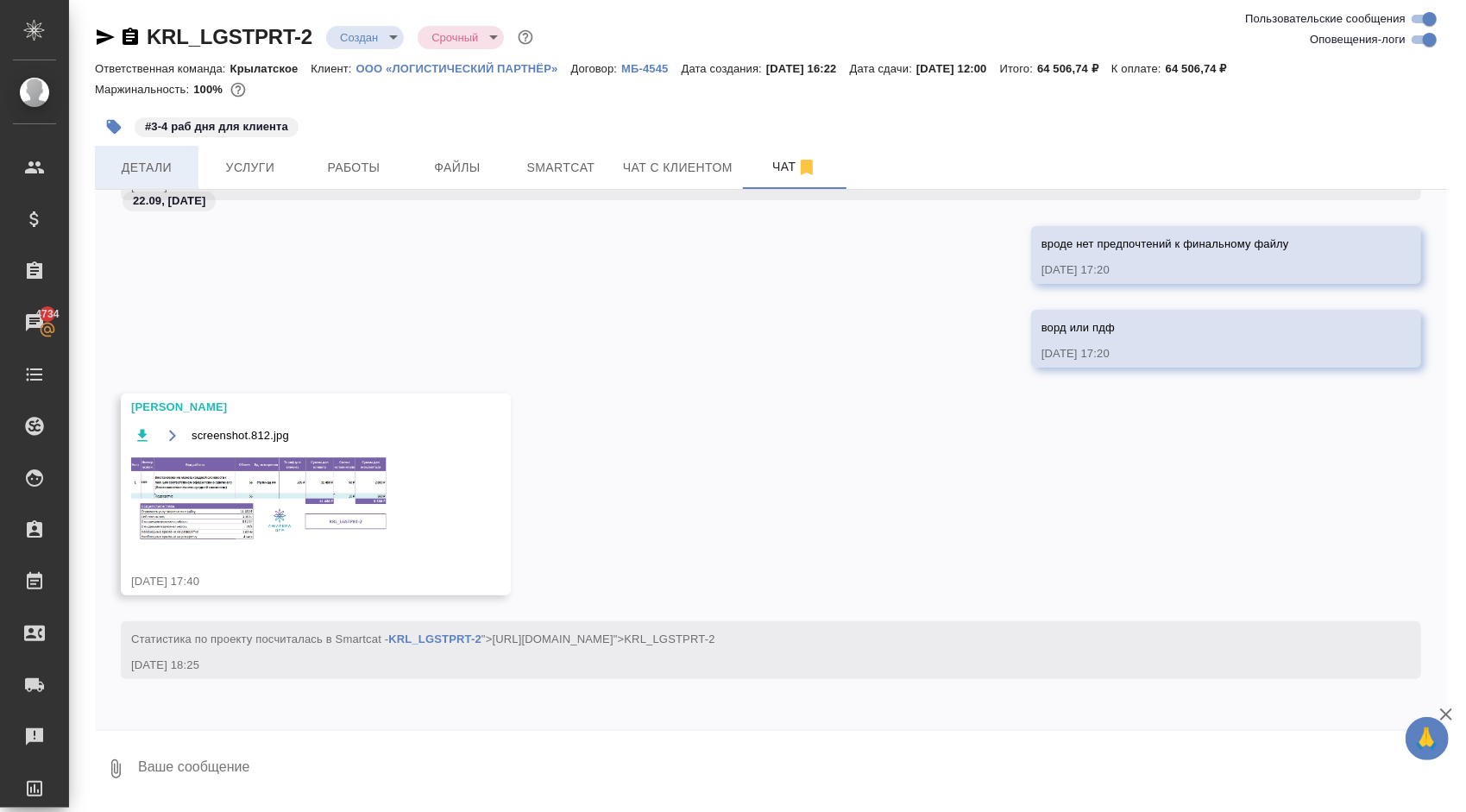
click at [165, 171] on span "Детали" at bounding box center [147, 168] width 83 height 22
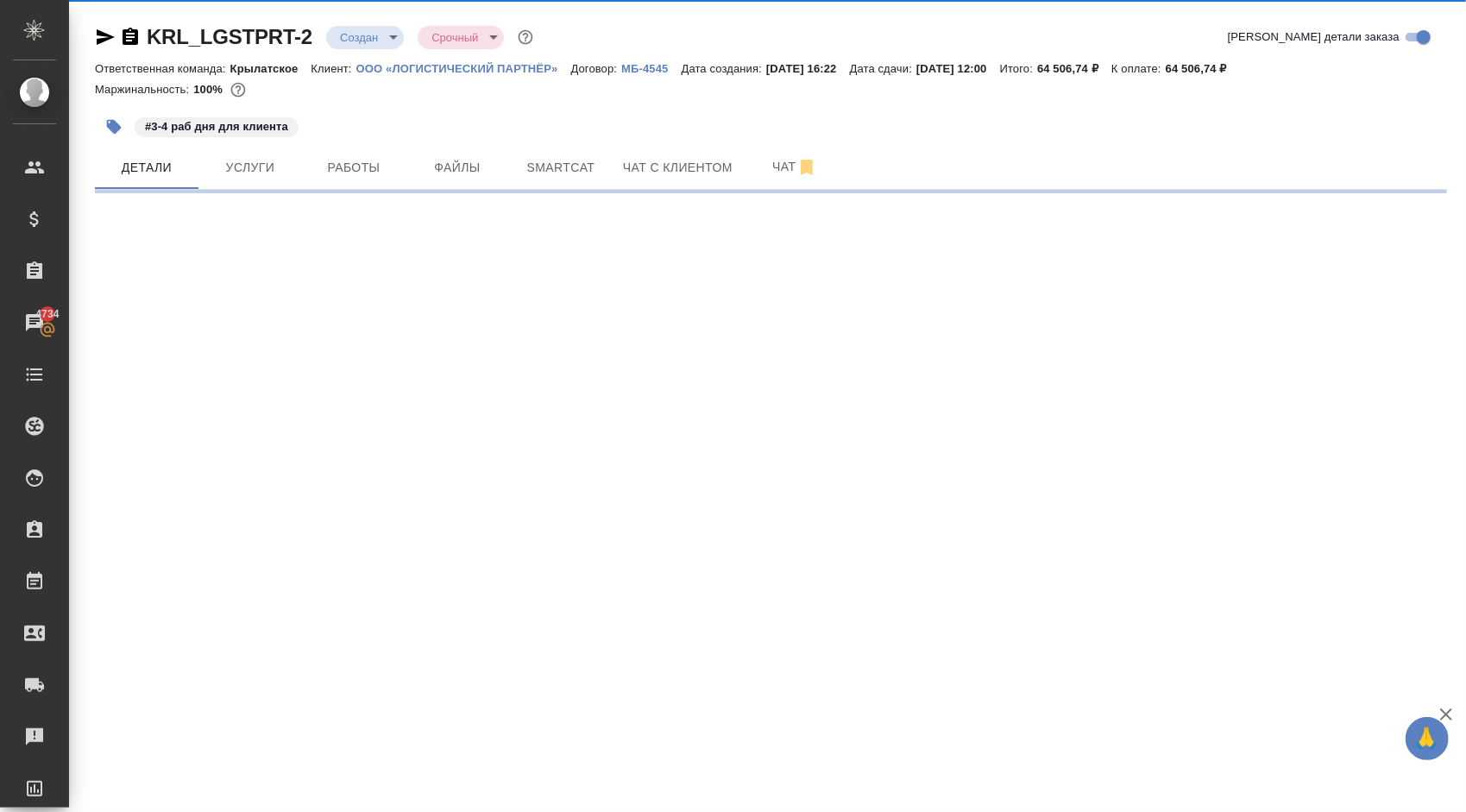
select select "RU"
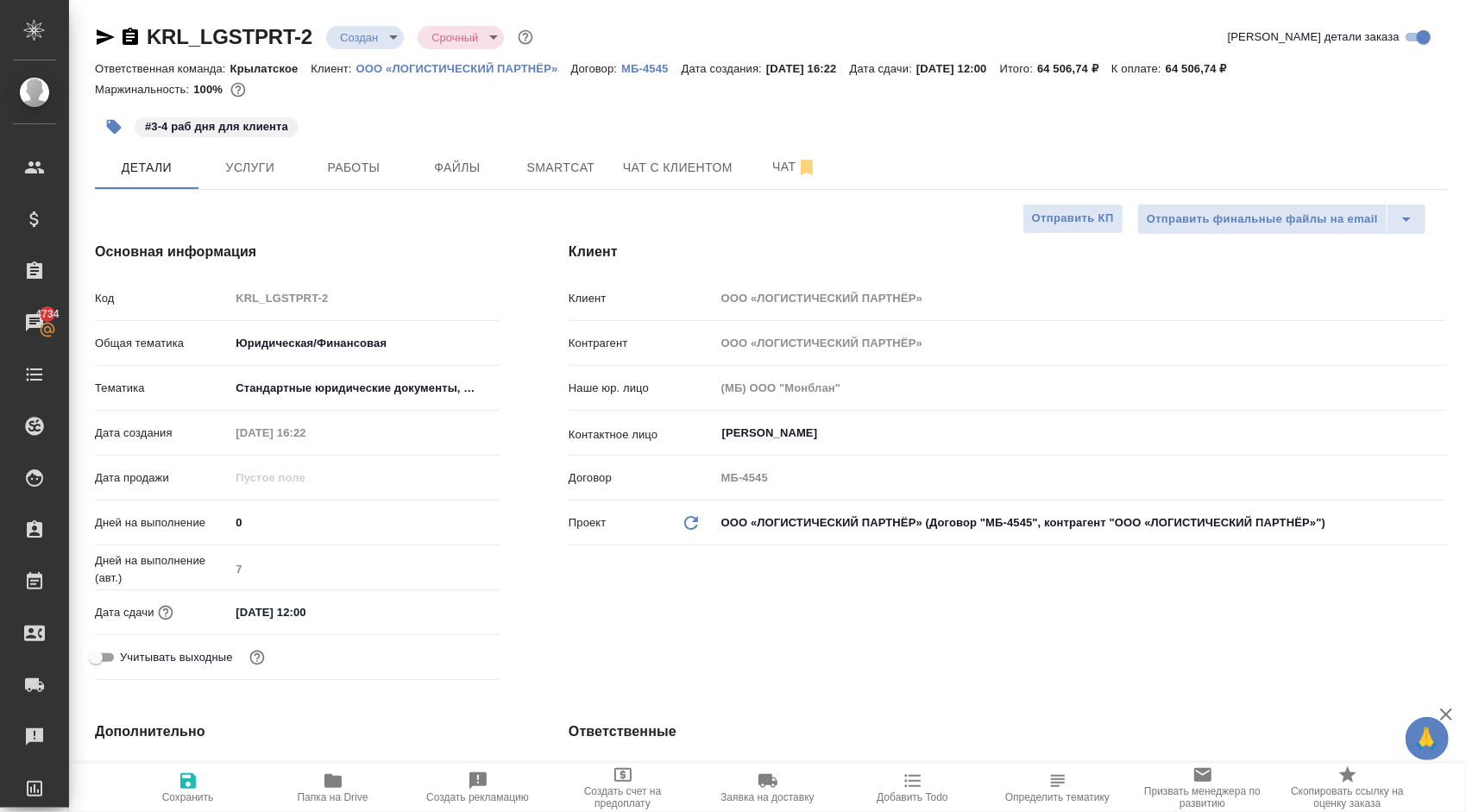
type textarea "x"
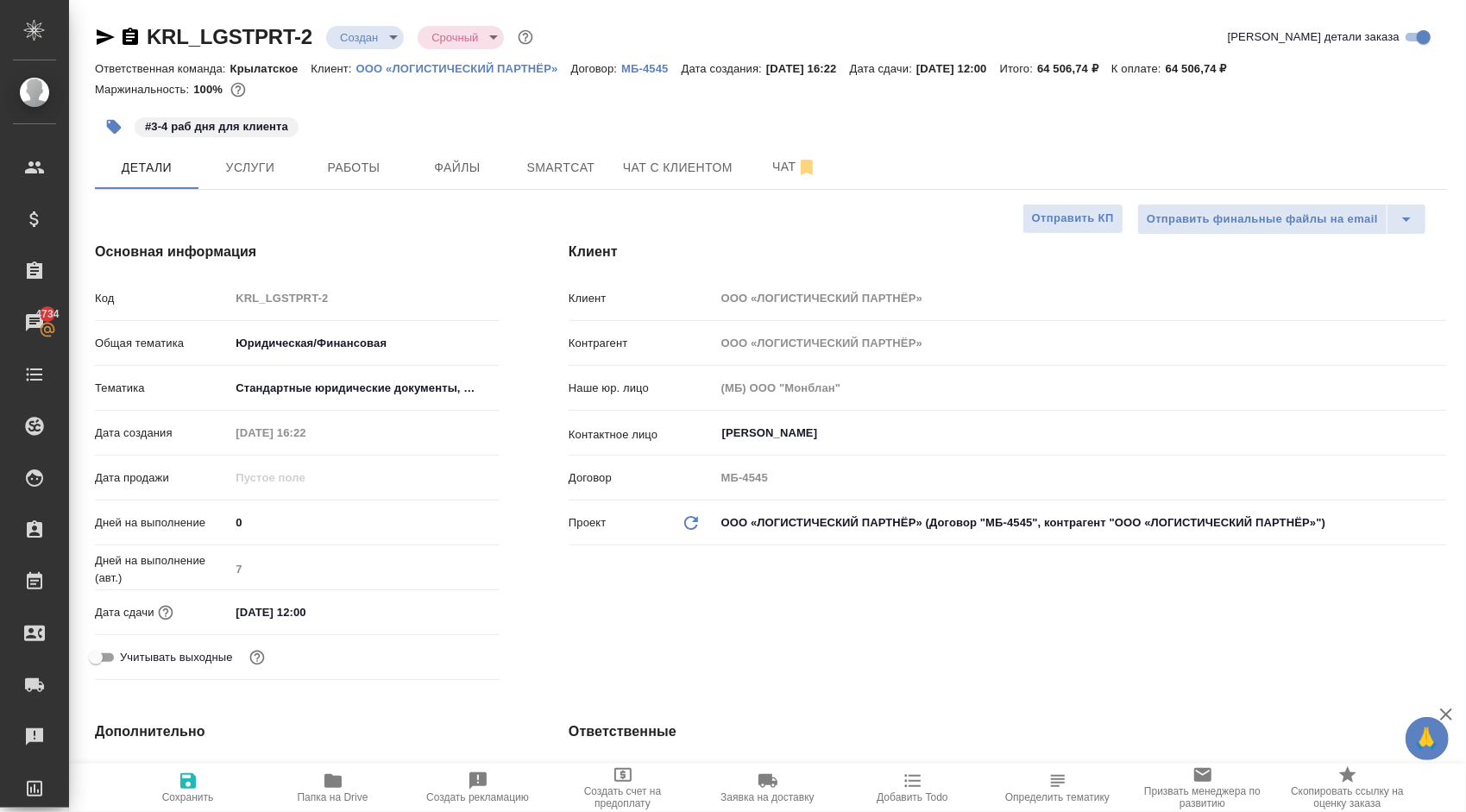
type textarea "x"
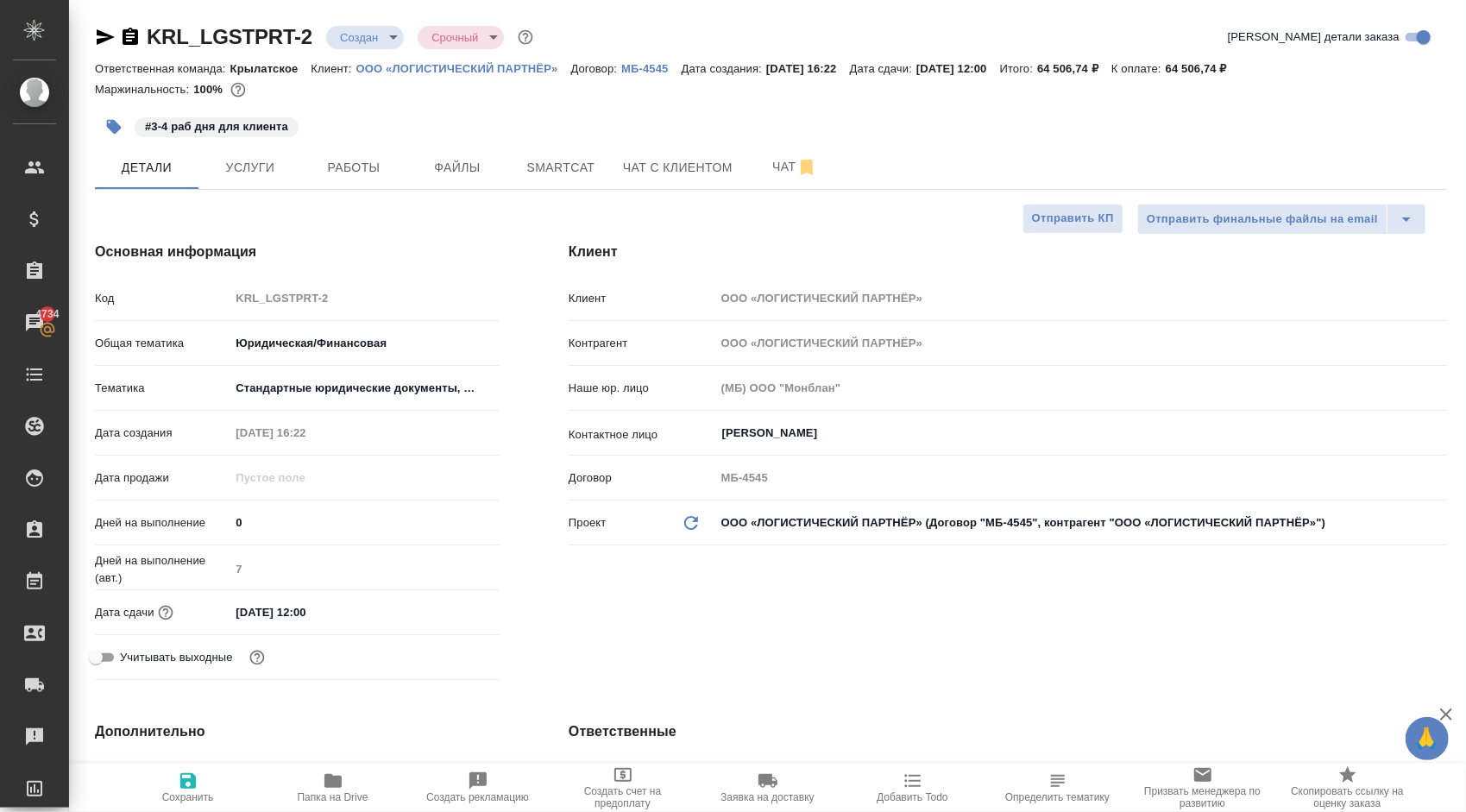
type textarea "x"
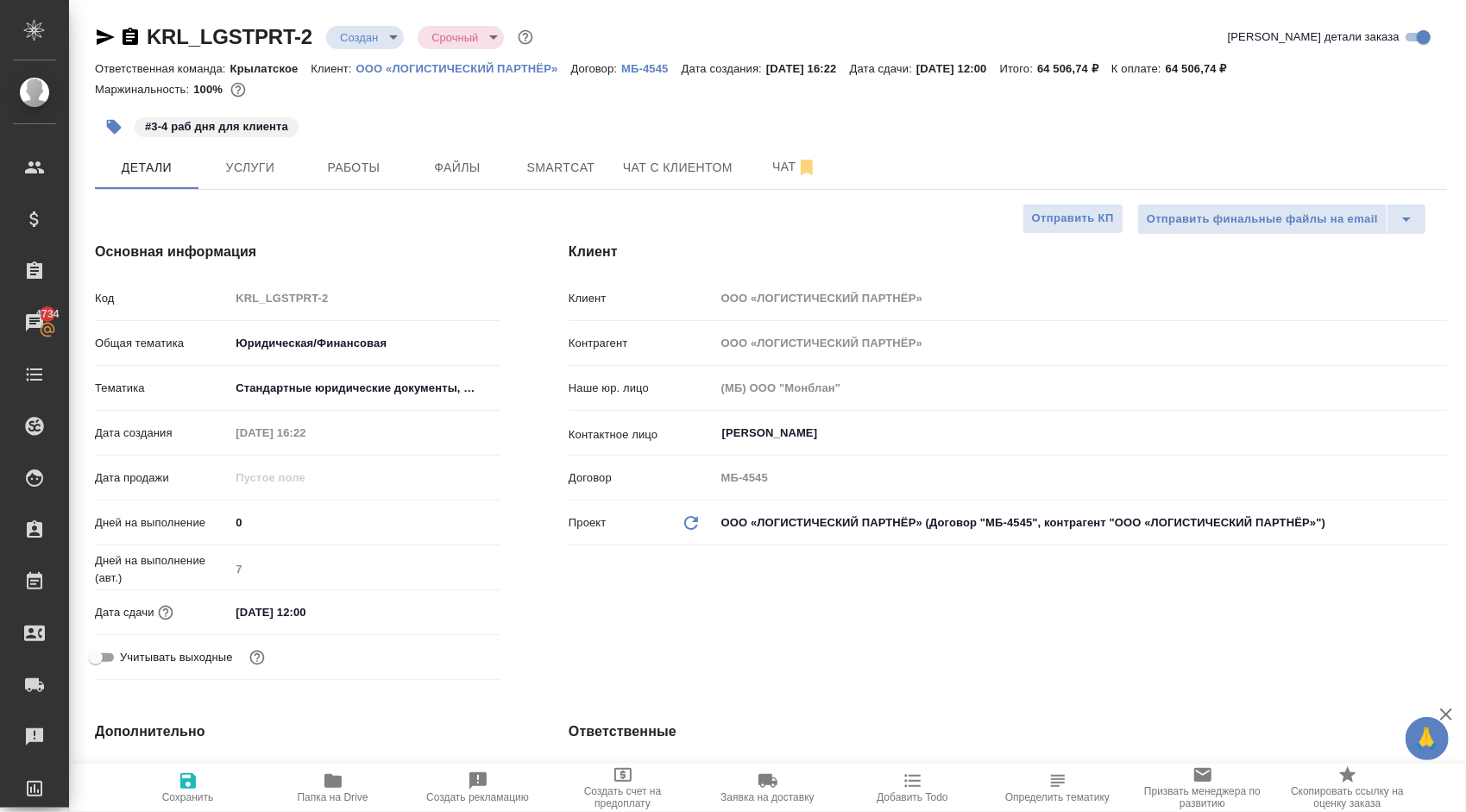
type textarea "x"
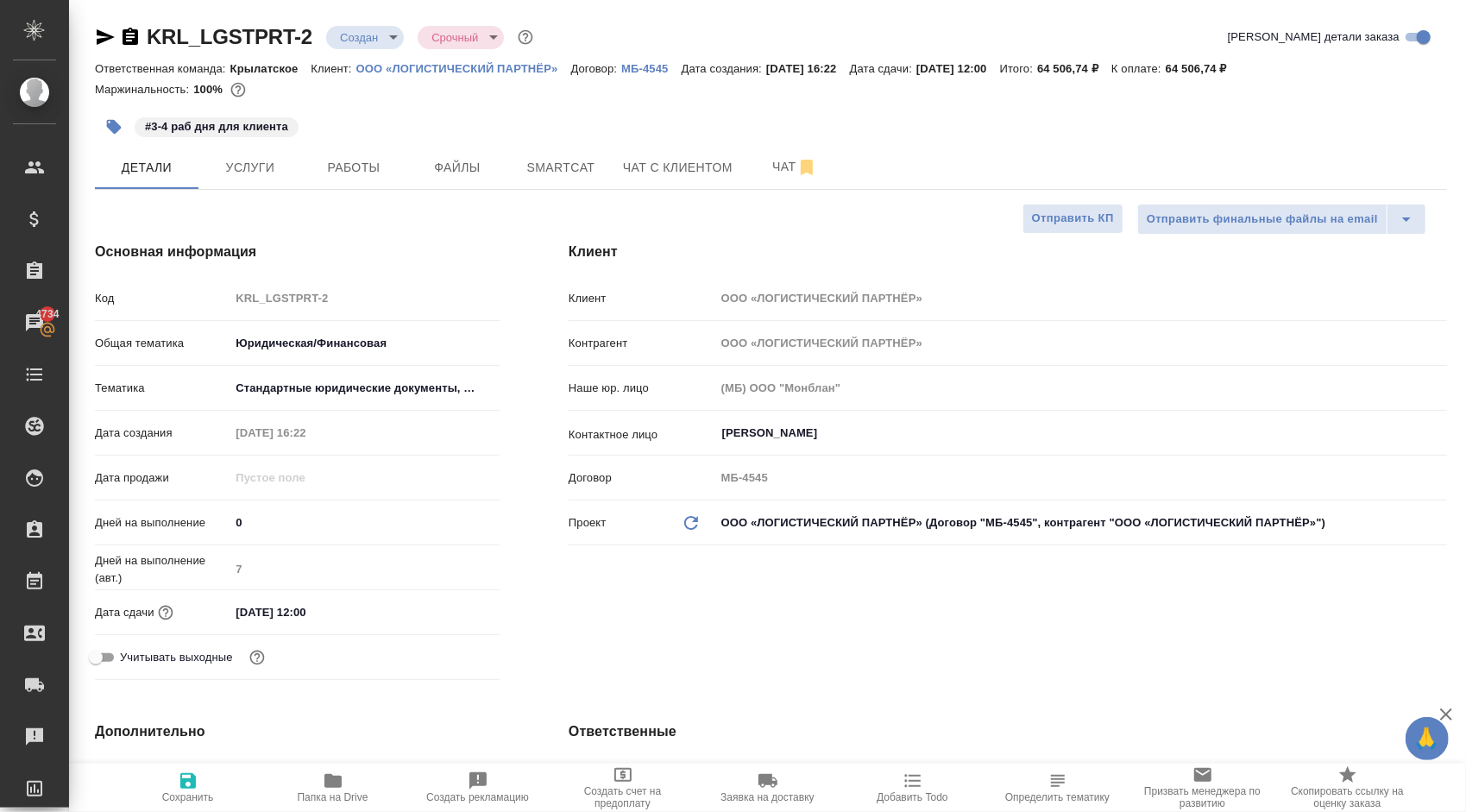
type textarea "x"
click at [782, 188] on button "Чат" at bounding box center [794, 168] width 103 height 44
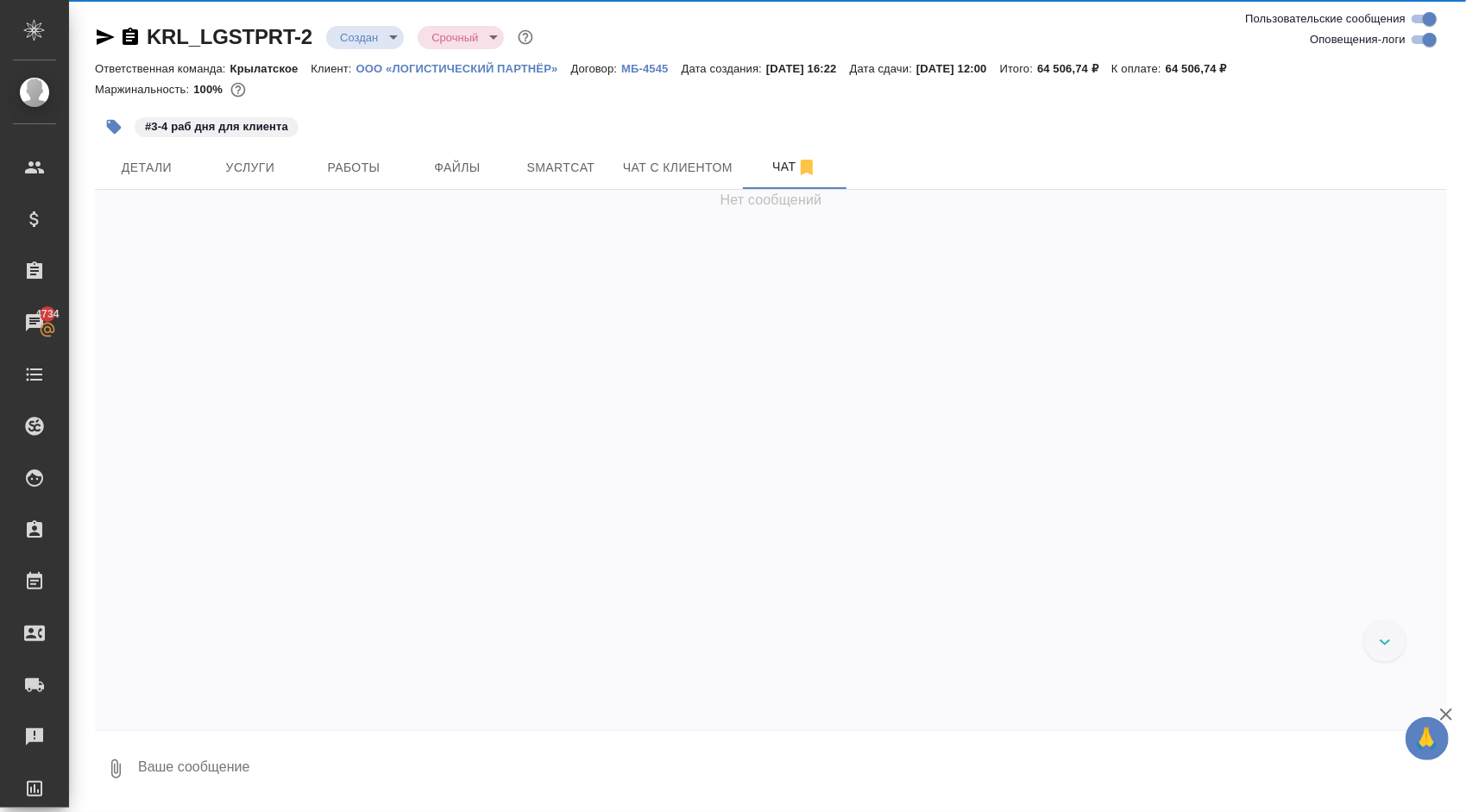
scroll to position [603, 0]
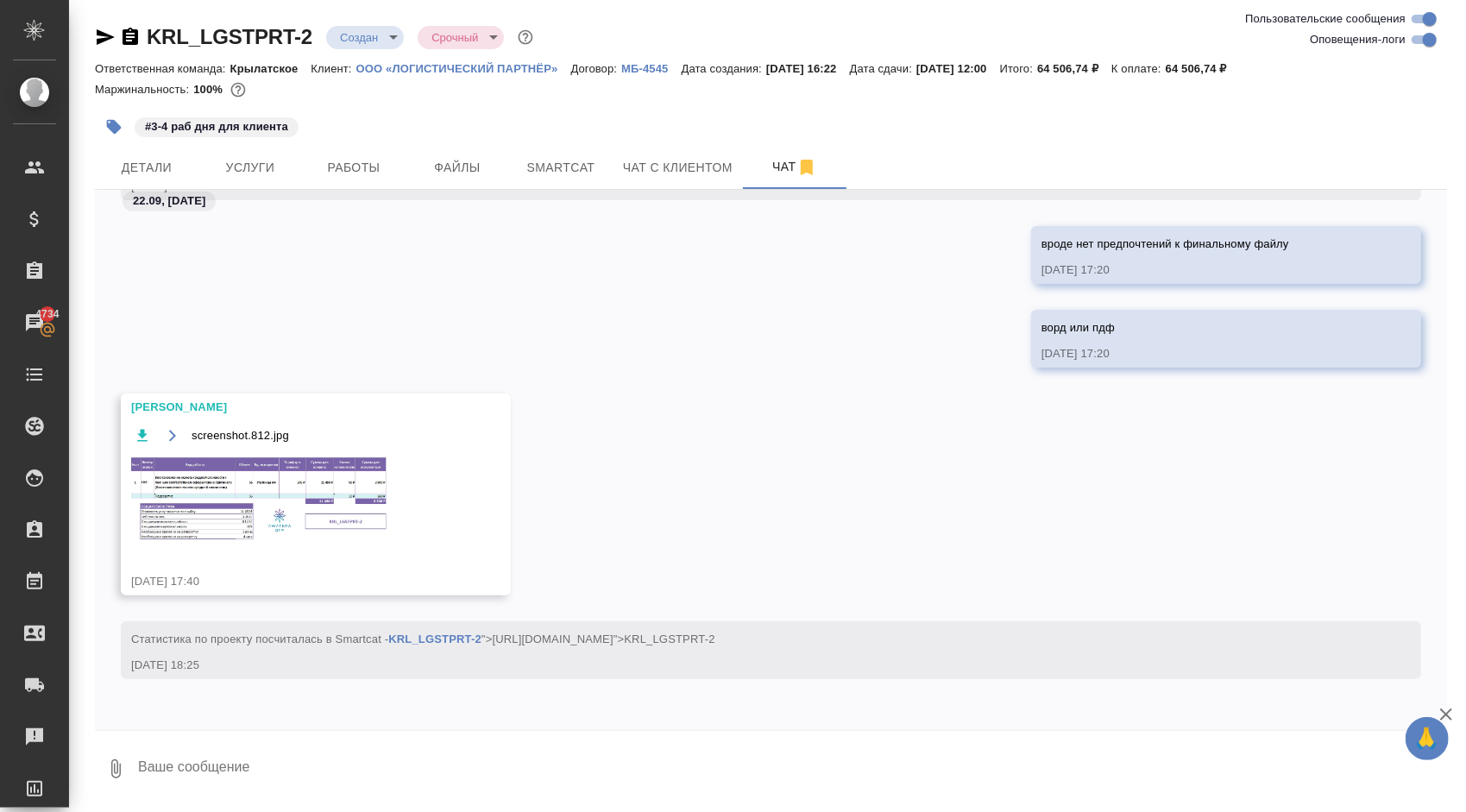
click at [283, 452] on div "screenshot.812.jpg" at bounding box center [291, 495] width 319 height 140
click at [397, 454] on div "screenshot.812.jpg" at bounding box center [291, 495] width 319 height 140
click at [354, 466] on img at bounding box center [261, 498] width 259 height 88
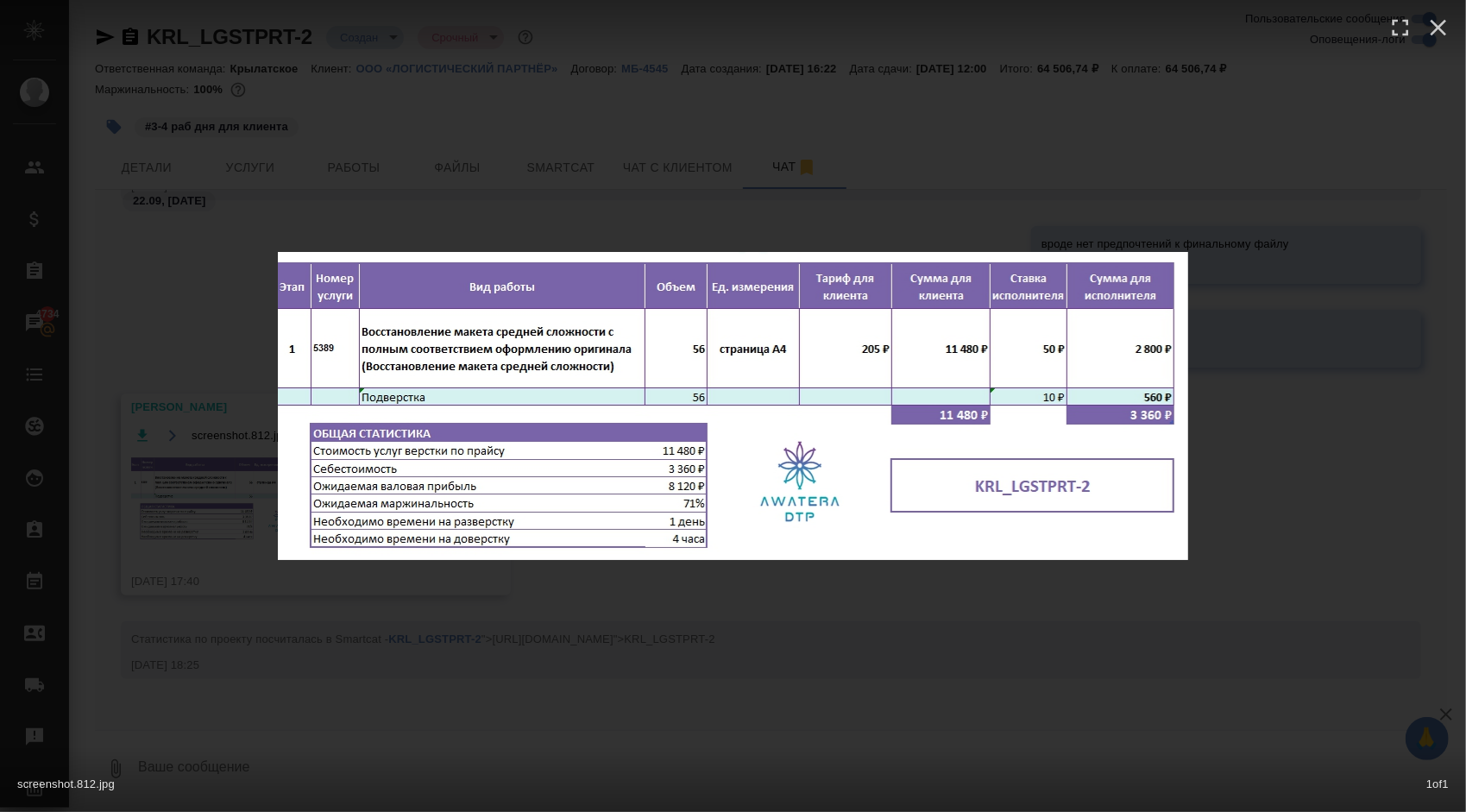
click at [774, 615] on div "screenshot.812.jpg 1 of 1" at bounding box center [733, 406] width 1466 height 812
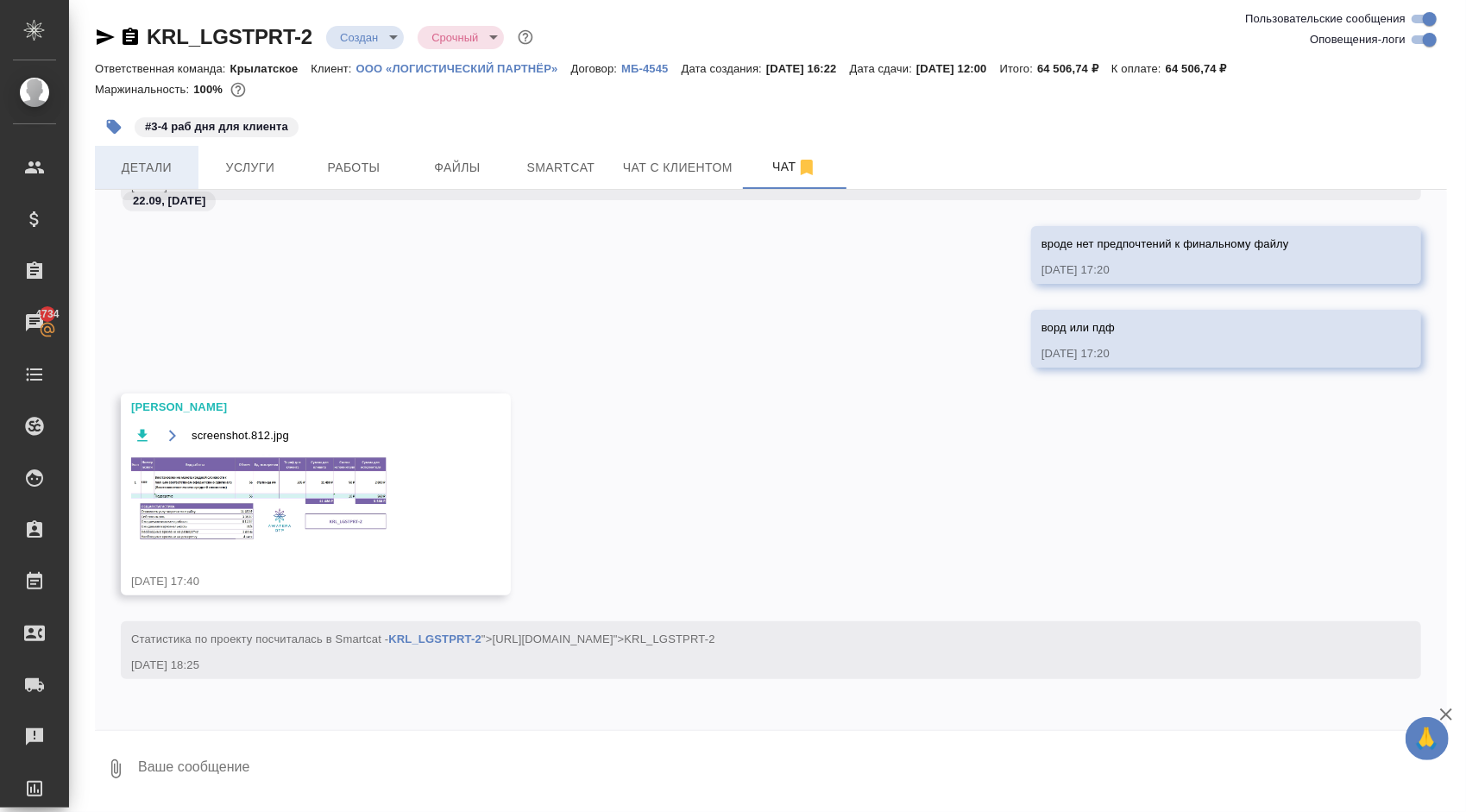
click at [147, 149] on button "Детали" at bounding box center [146, 168] width 103 height 44
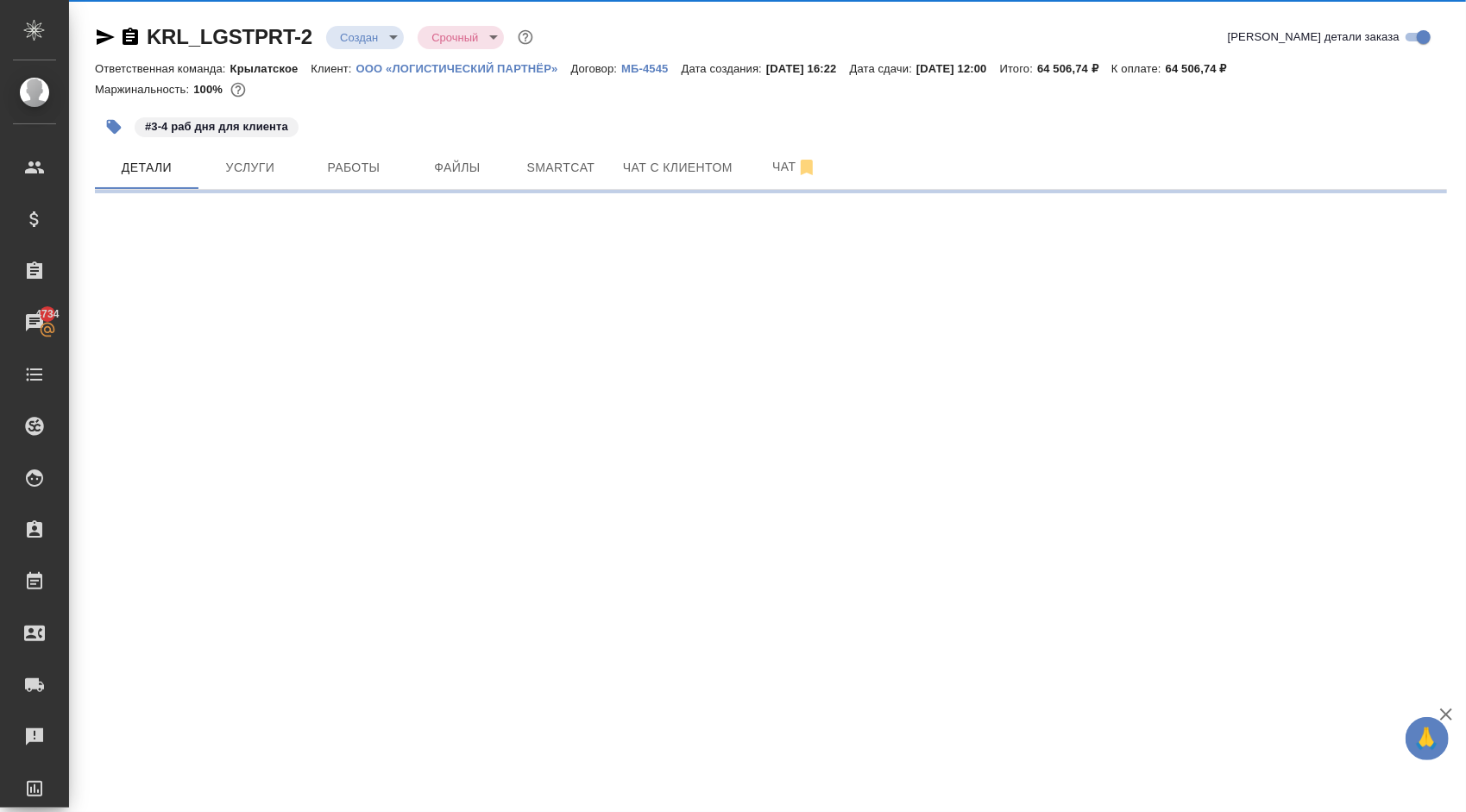
select select "RU"
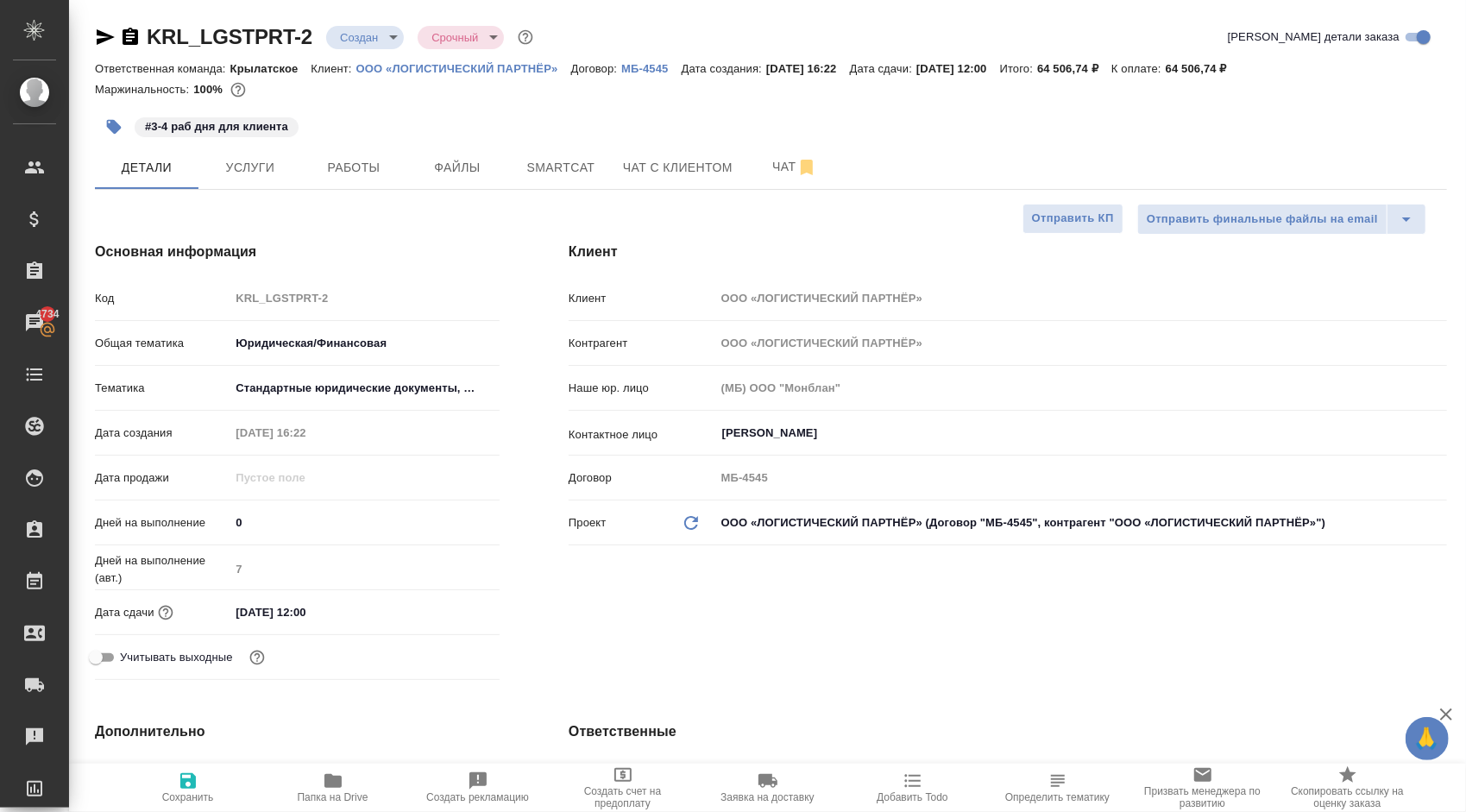
type textarea "x"
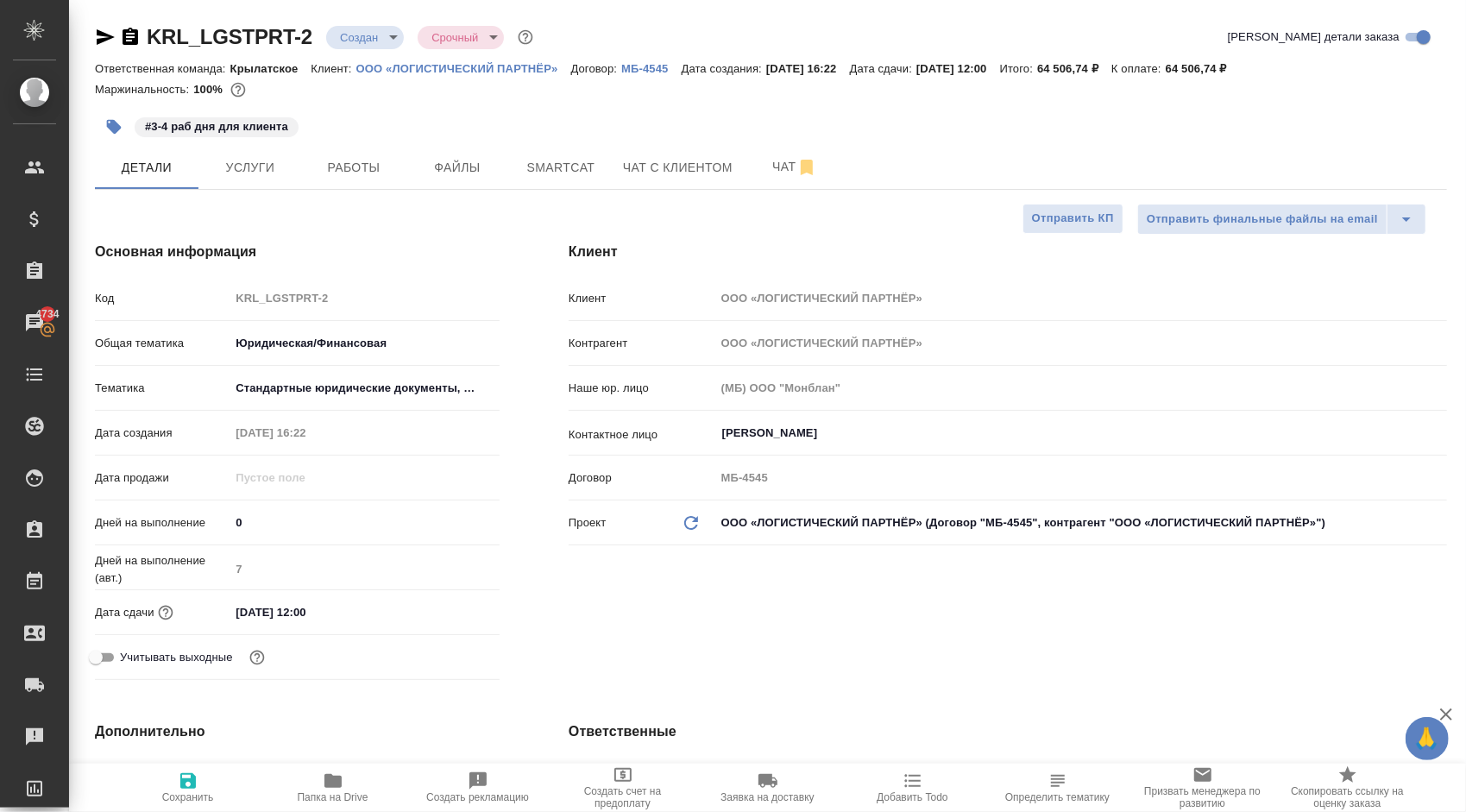
type textarea "x"
